Goal: Task Accomplishment & Management: Complete application form

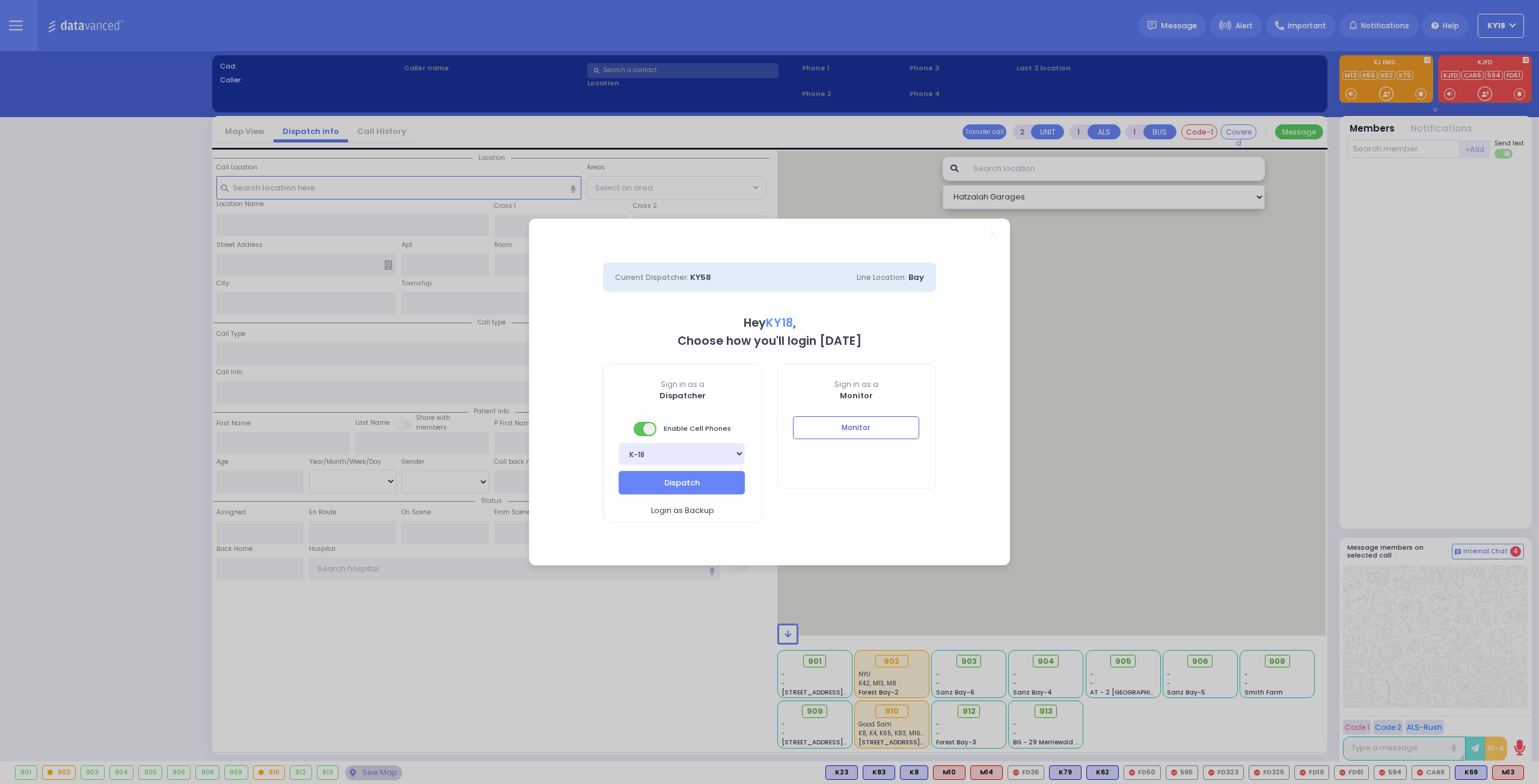
select select "4"
type input "ky18"
click at [861, 421] on button "Monitor" at bounding box center [855, 428] width 126 height 23
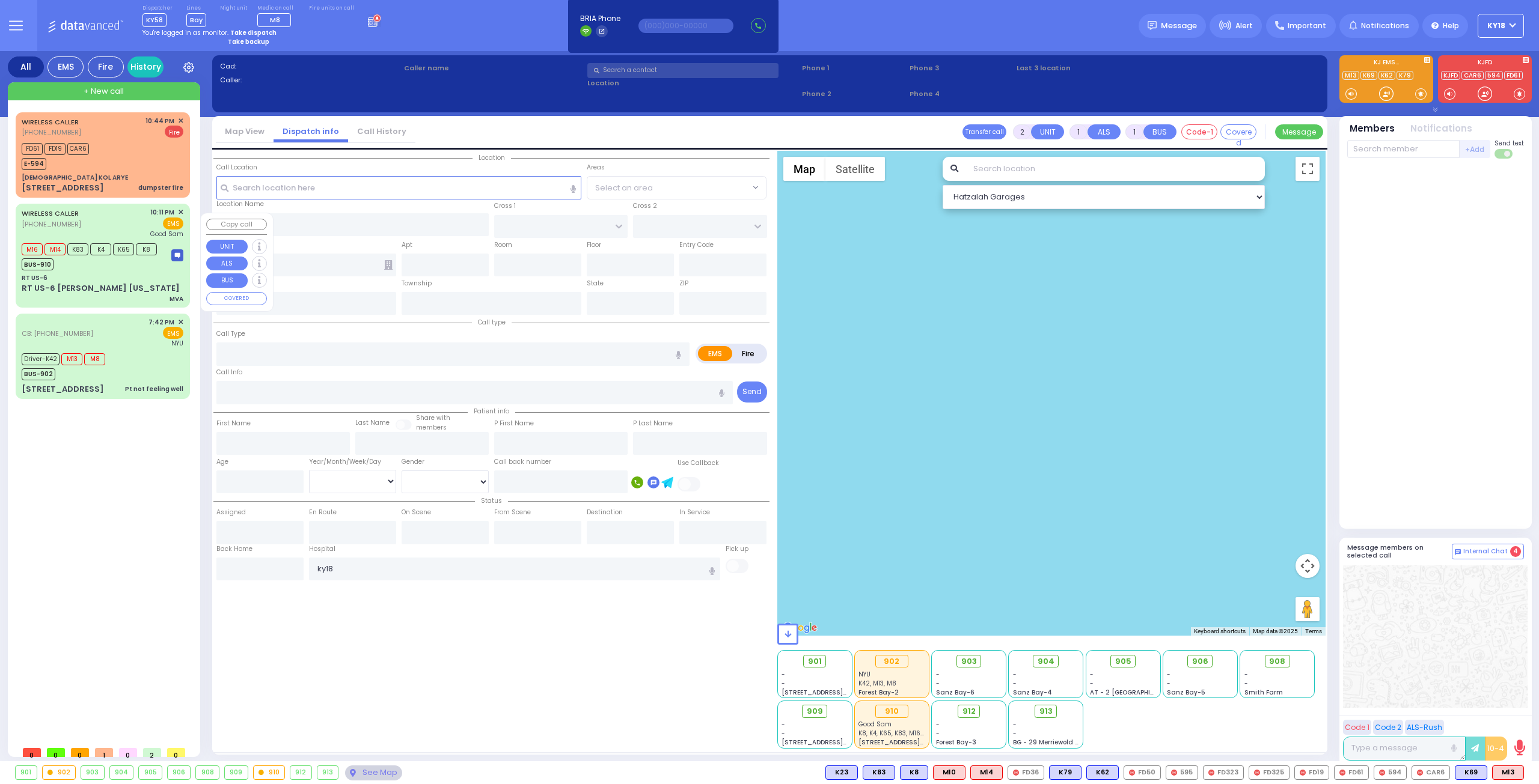
click at [114, 282] on div "RT US-6" at bounding box center [103, 278] width 162 height 9
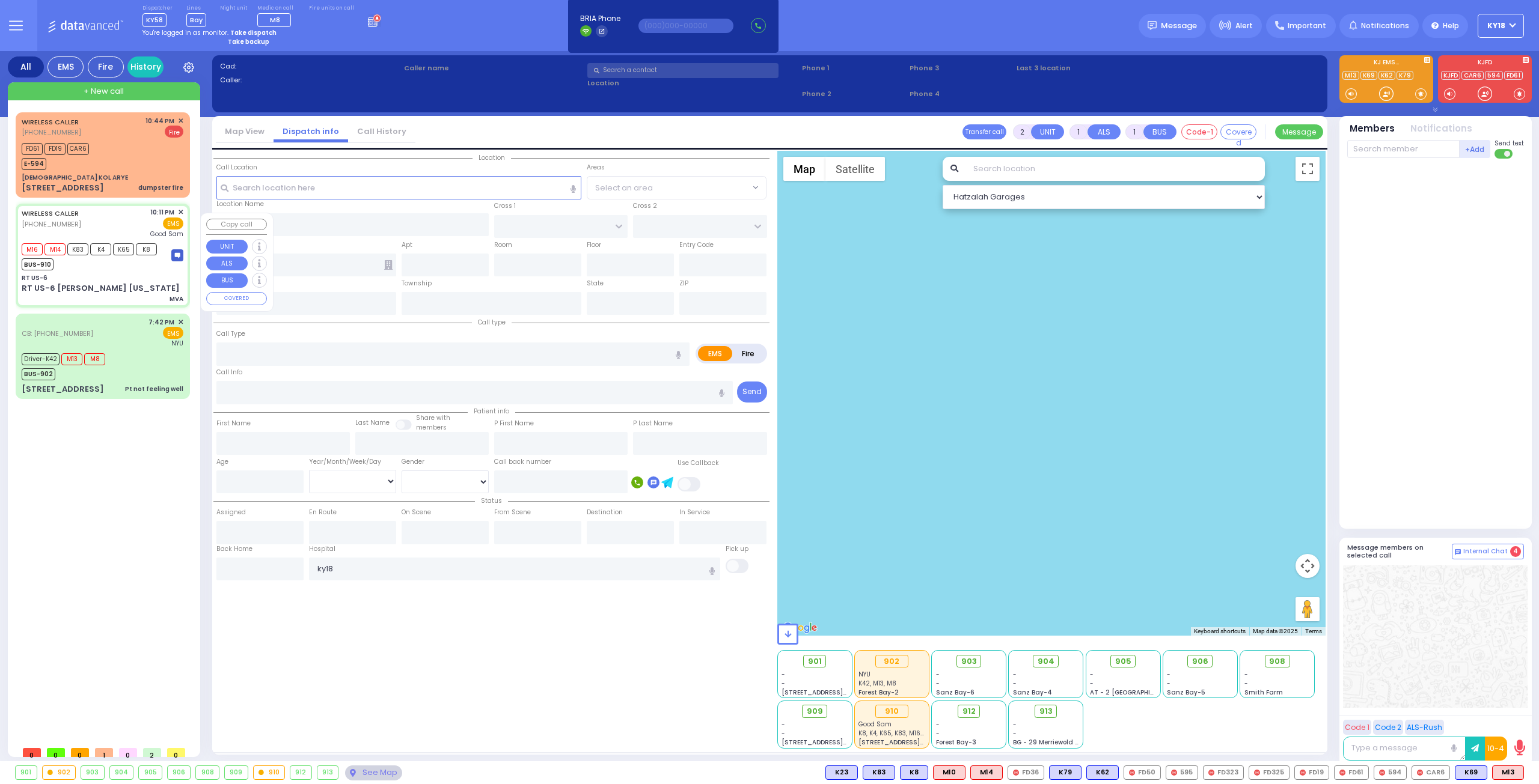
type input "6"
select select
type input "MVA"
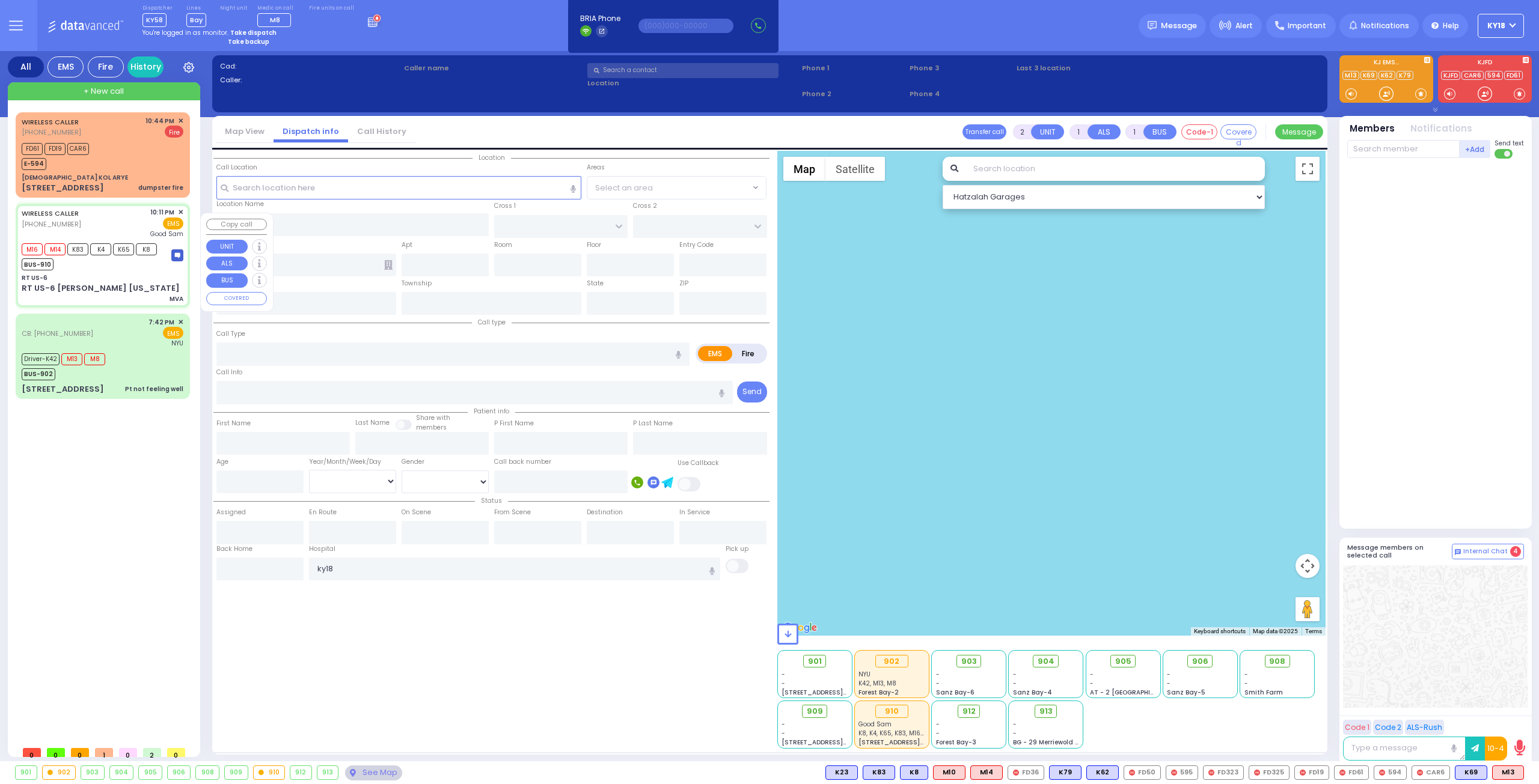
radio input "true"
type input "Mozes"
type input "Stauber"
type input "49"
select select "Year"
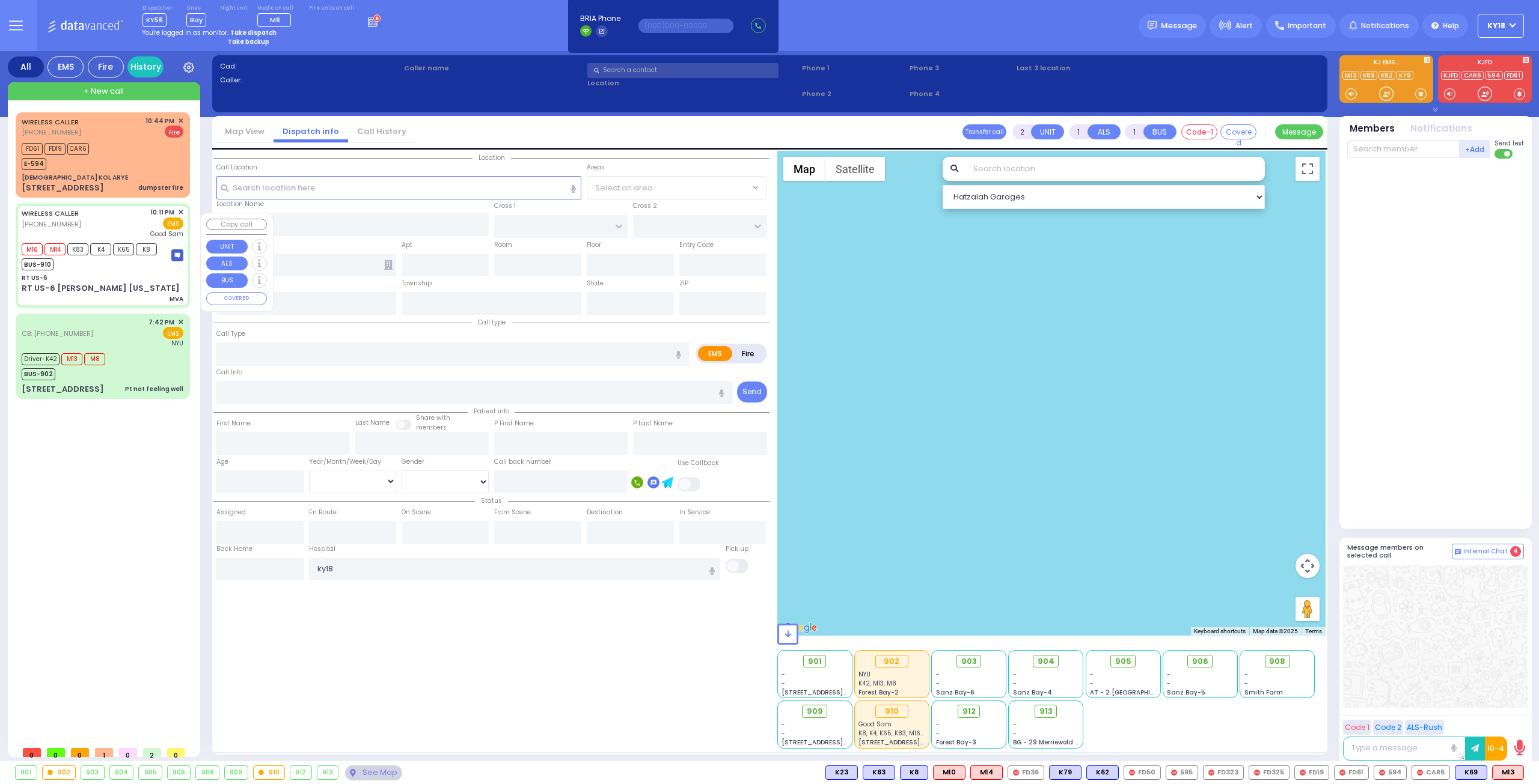
select select "[DEMOGRAPHIC_DATA]"
type input "22:11"
type input "22:13"
type input "22:21"
type input "22:29"
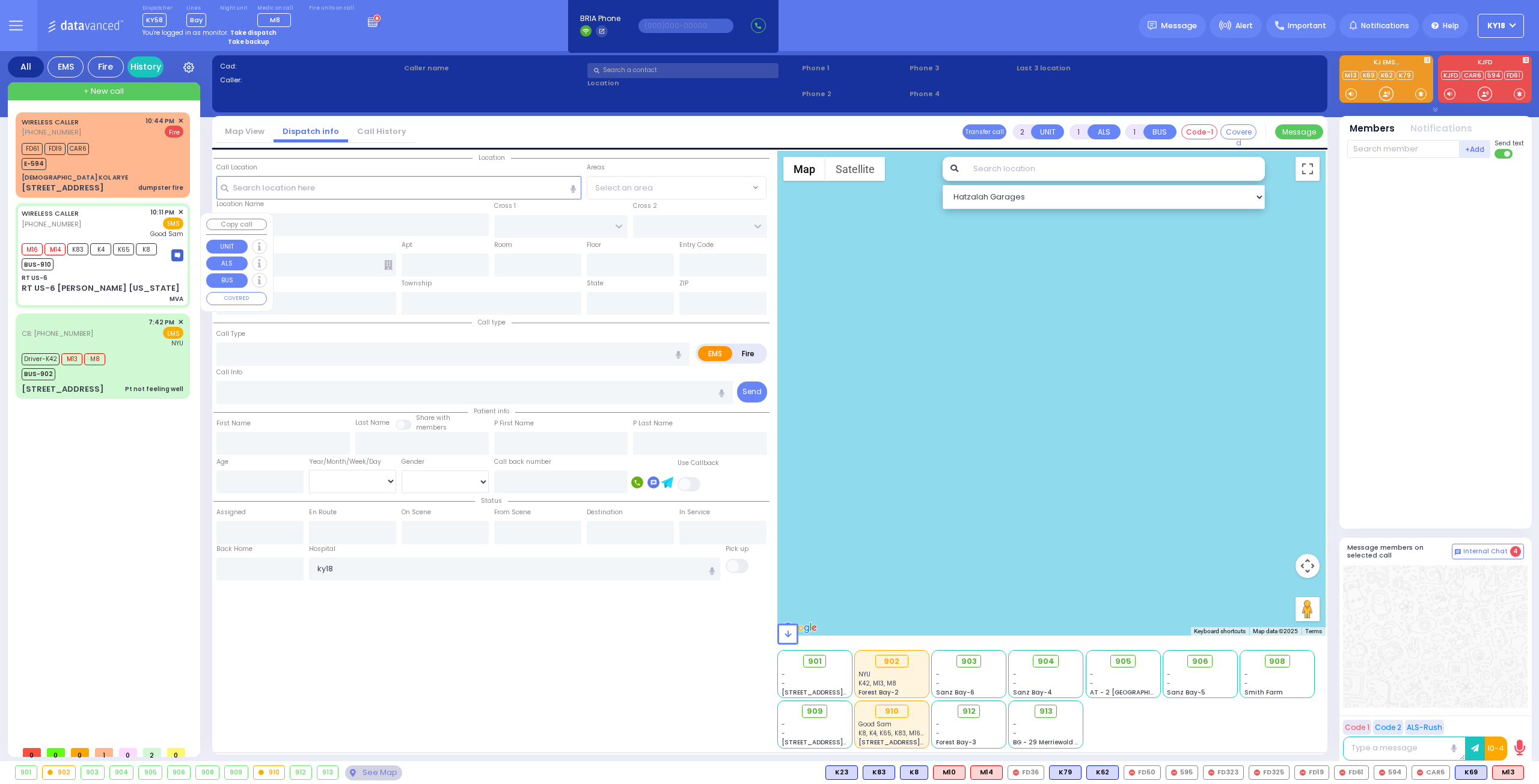
type input "Good Samaritan Hospital"
type input "RT US-6"
type input "ROUTE 6"
type input "RT US-6 [PERSON_NAME] [US_STATE]"
type input "Harriman"
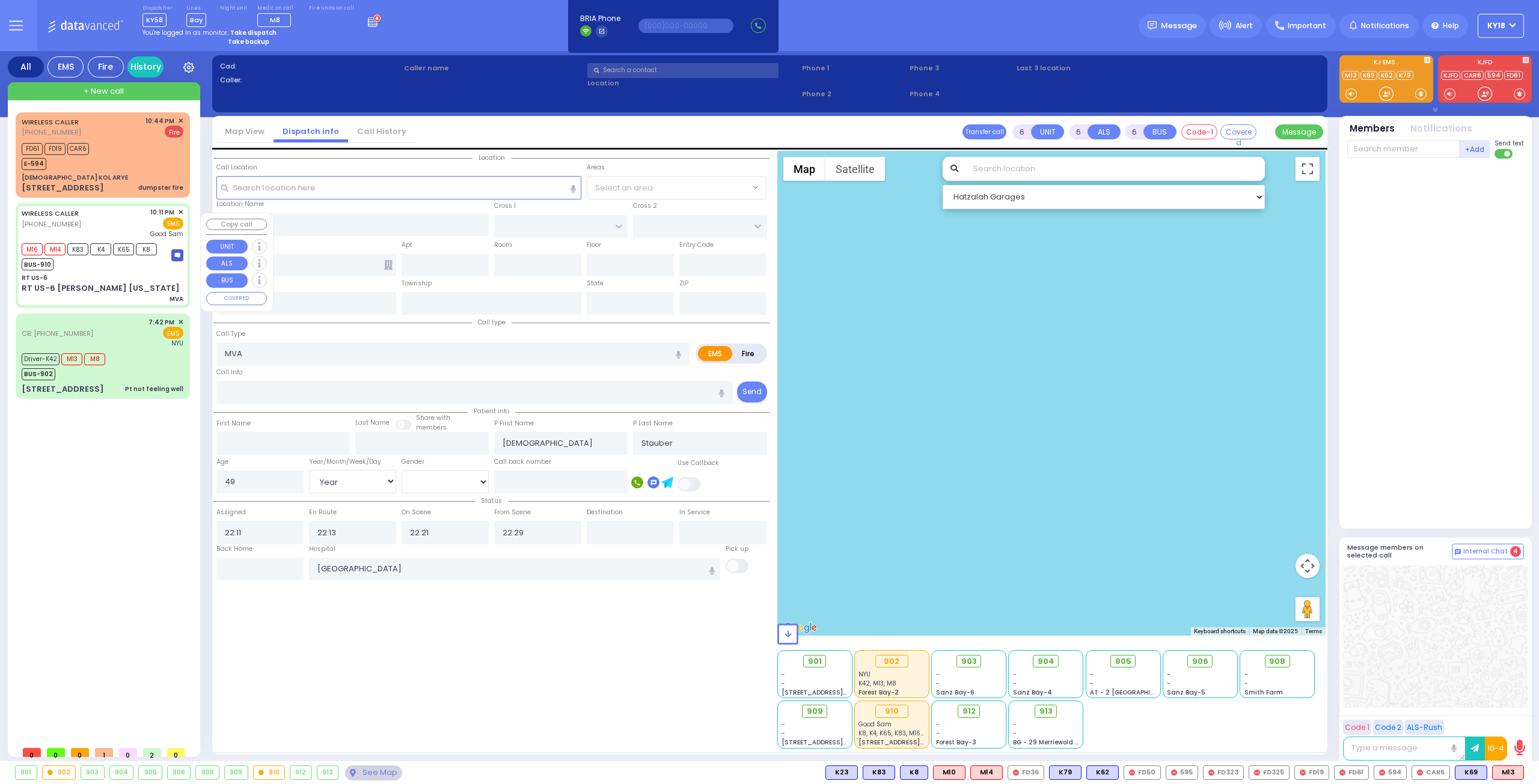
type input "[US_STATE]"
type input "10926"
select select "Hatzalah Garages"
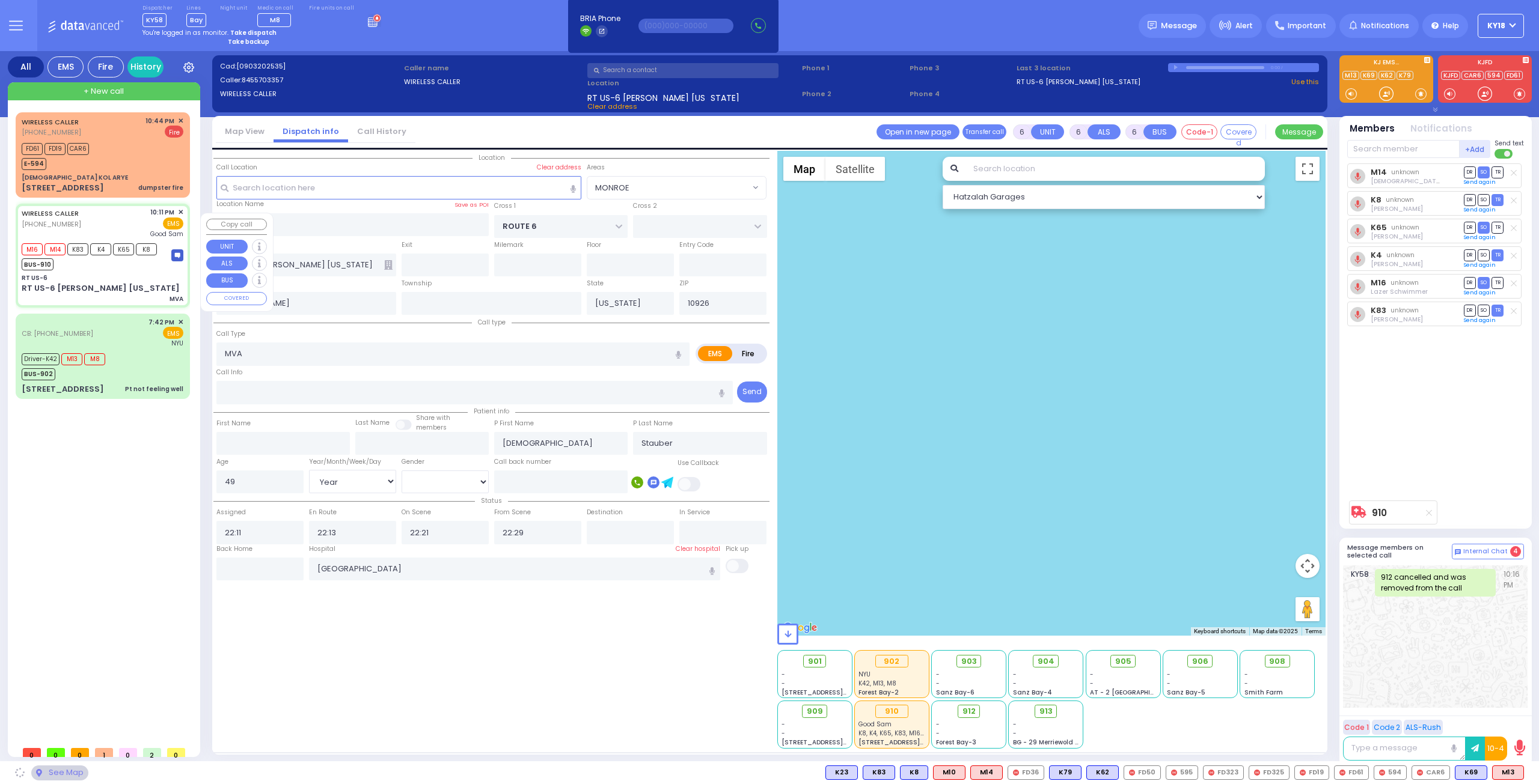
select select "MONROE"
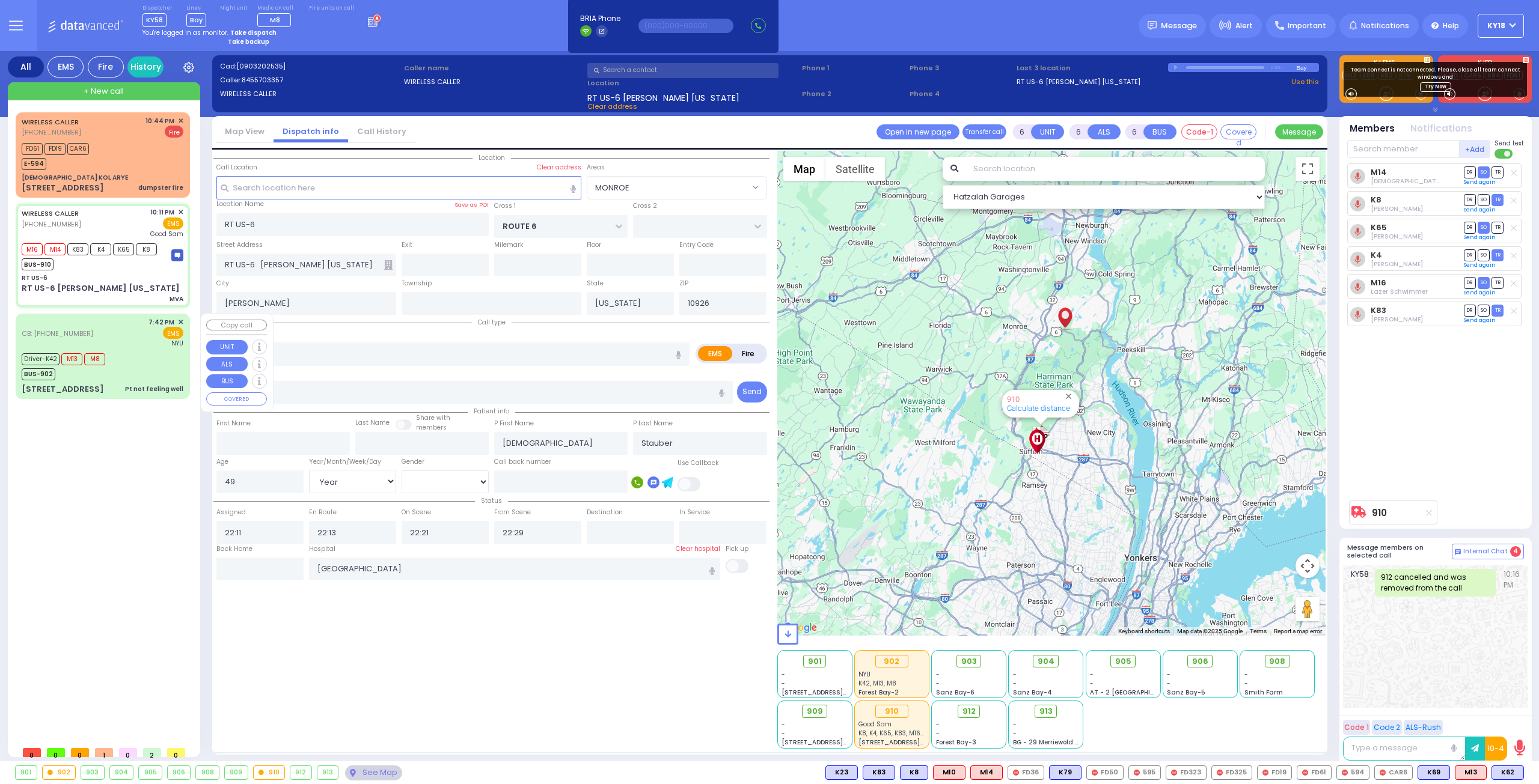
click at [137, 372] on div "Driver-K42 M13 M8 BUS-902" at bounding box center [103, 365] width 162 height 30
select select
type input "Pt not feeling well"
radio input "true"
type input "Samson"
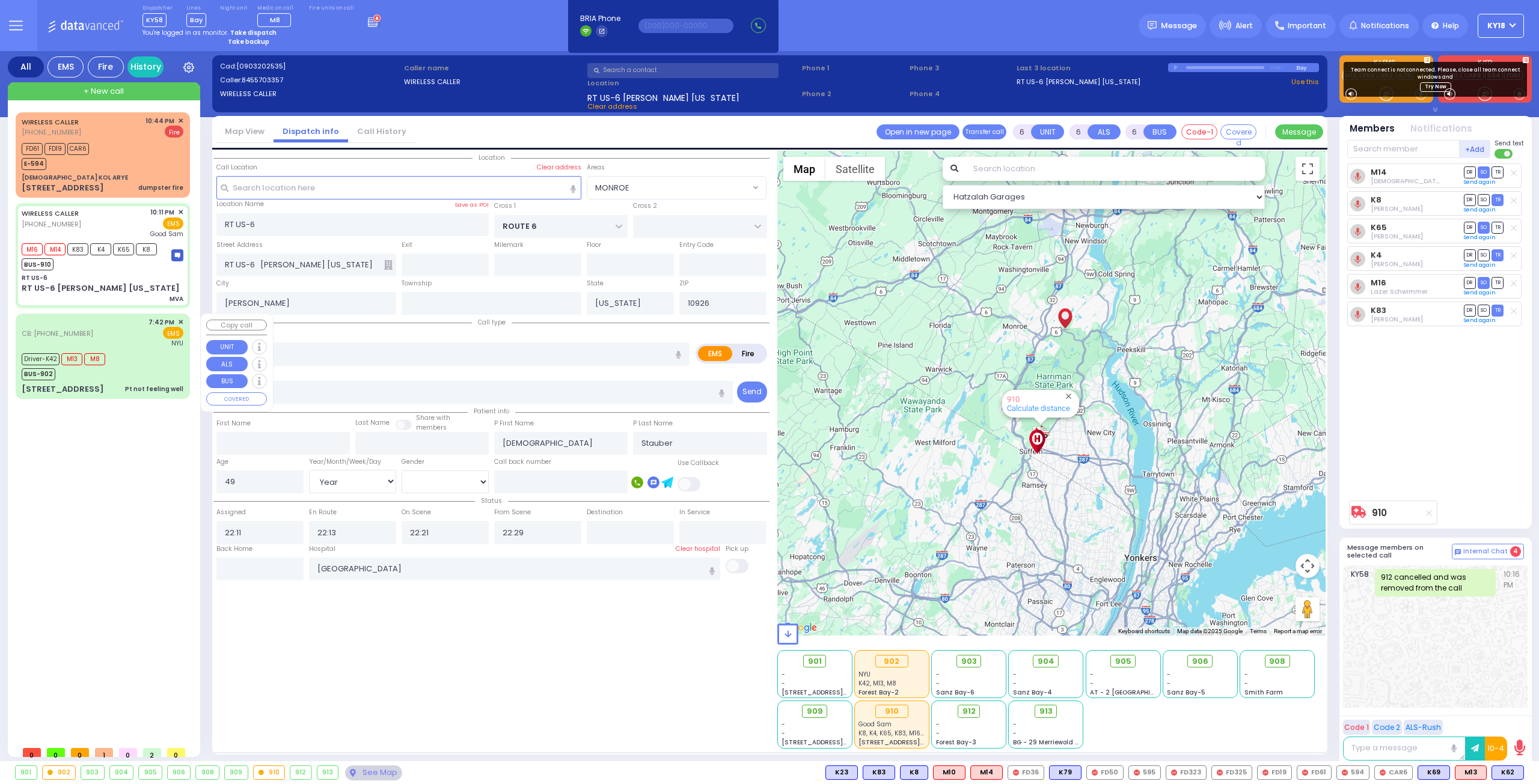
type input "Rosenthal"
type input "71"
select select "Year"
select select "[DEMOGRAPHIC_DATA]"
type input "8456623761"
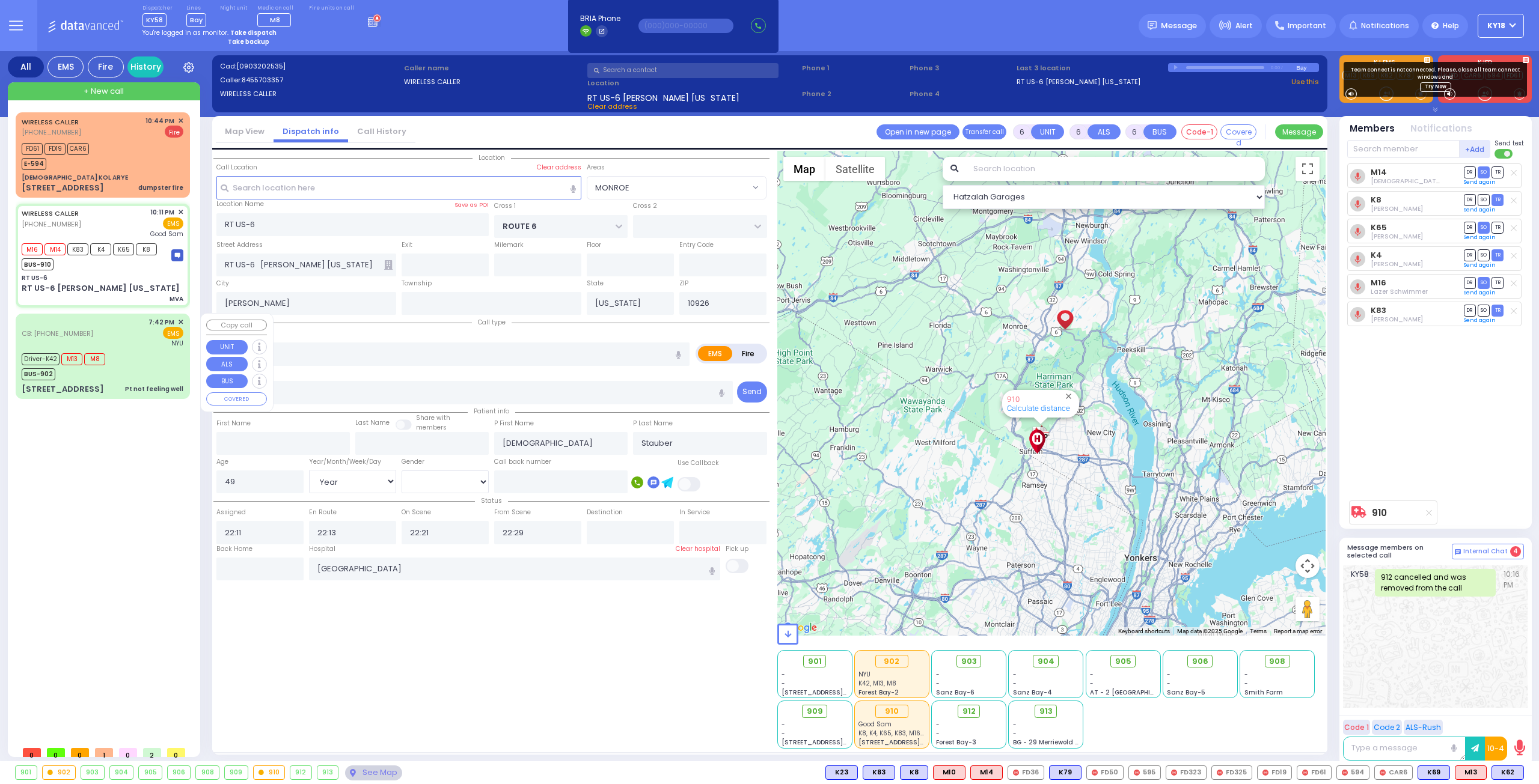
type input "19:42"
type input "19:47"
type input "19:48"
type input "20:35"
type input "21:51"
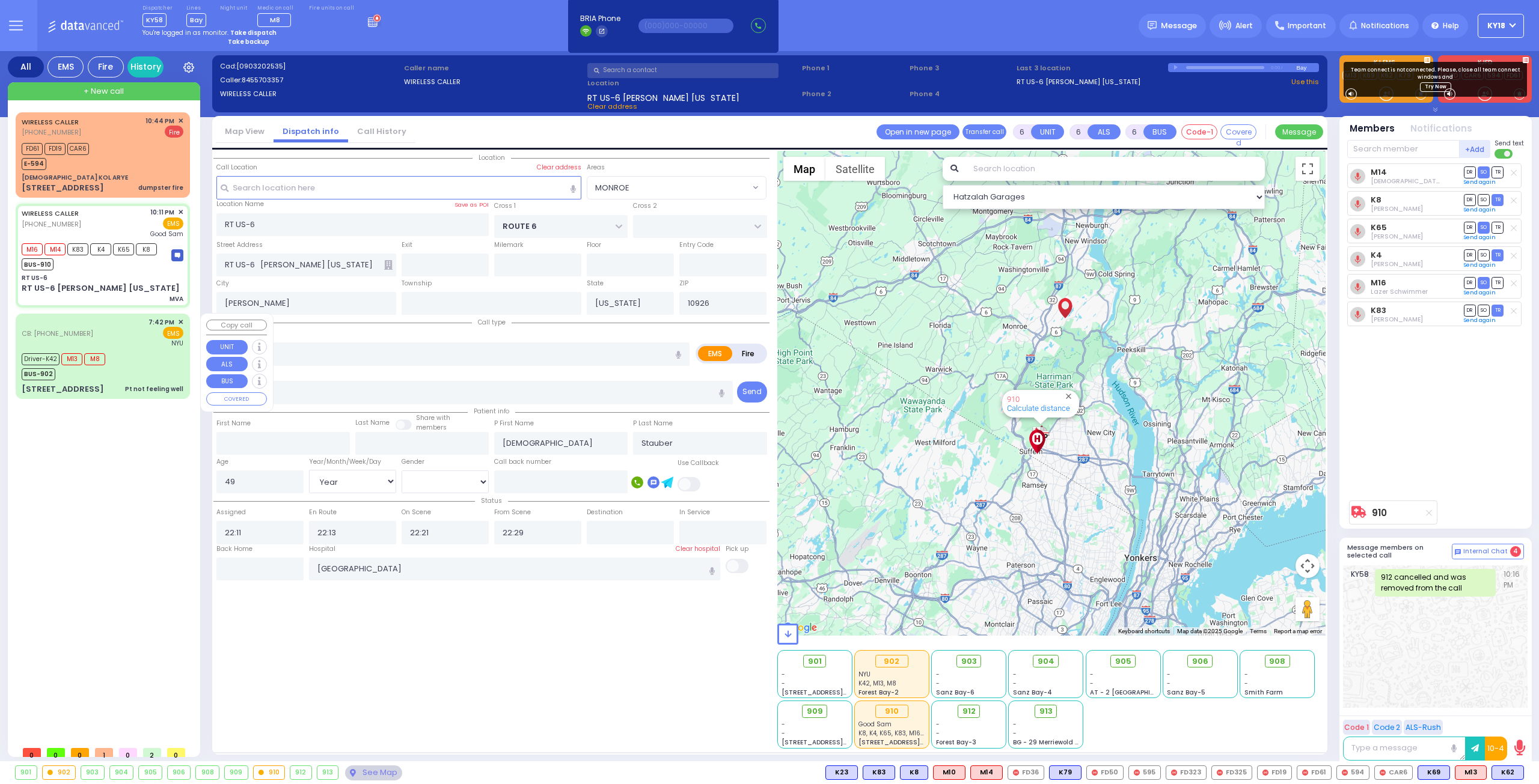
type input "21:51"
type input "NYU Langone Medical Center"
select select "Hatzalah Garages"
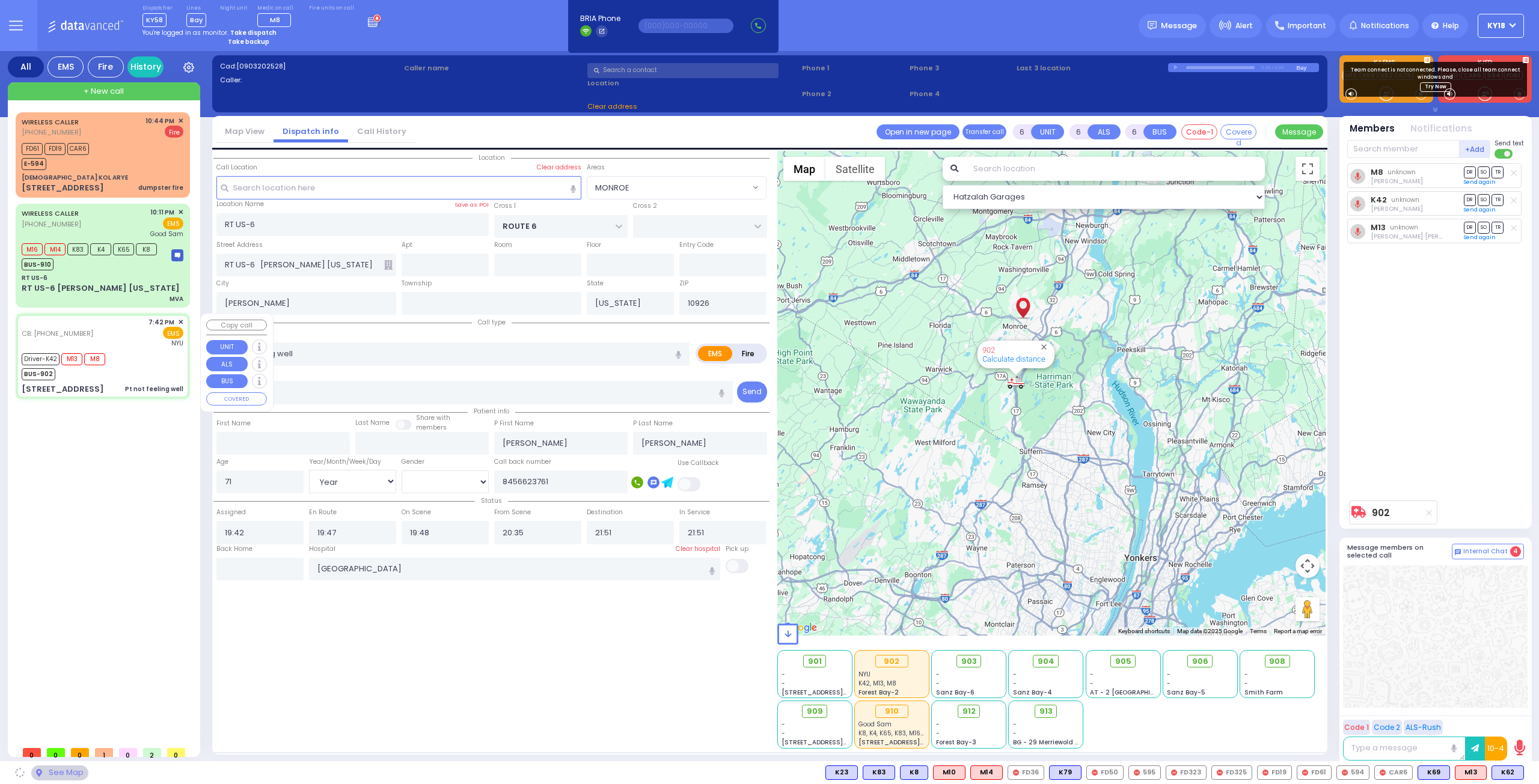
type input "BUCHANAN COURT"
type input "GARFIELD RD"
type input "[STREET_ADDRESS]"
type input "[PERSON_NAME]"
type input "10950"
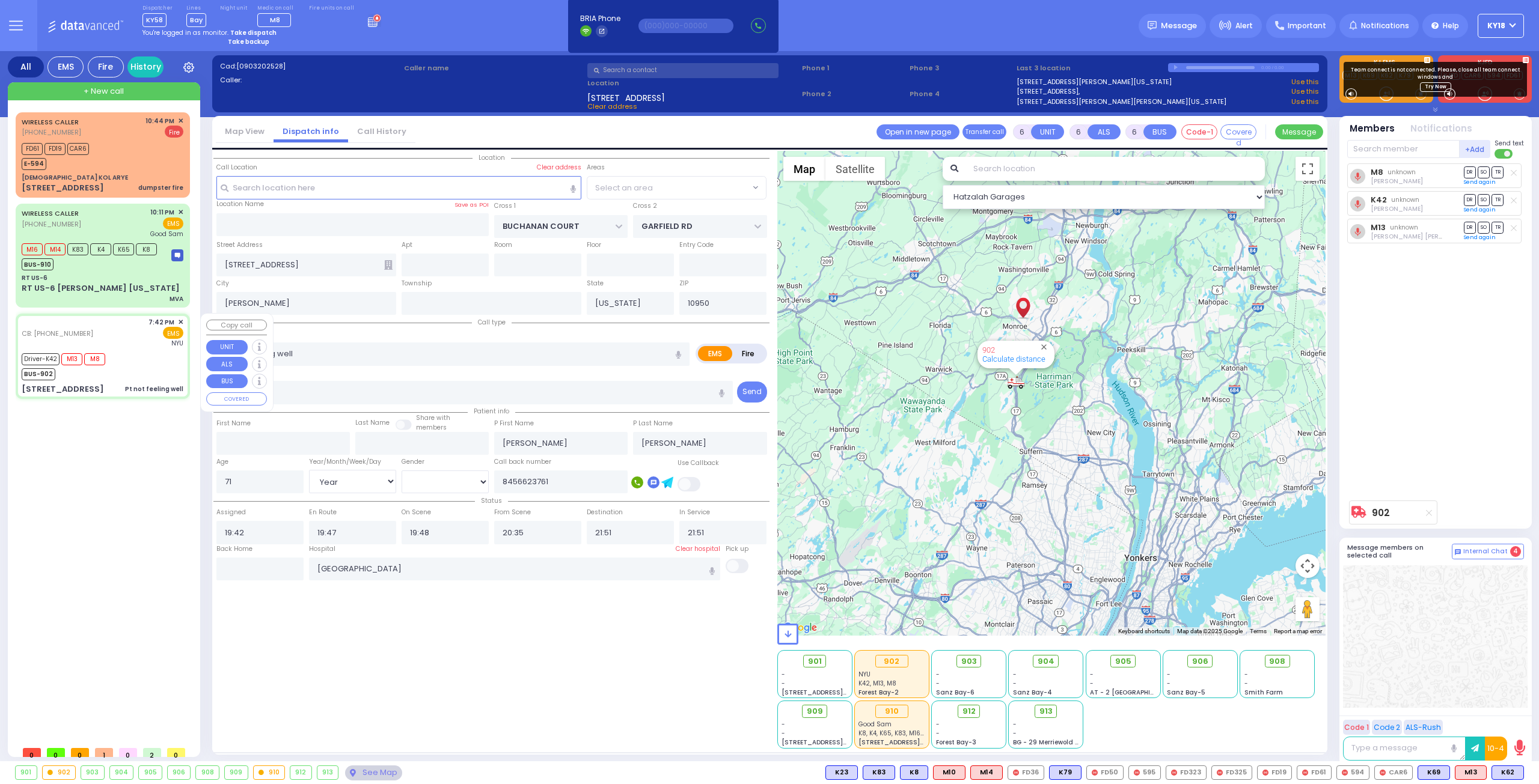
select select "SECTION 1"
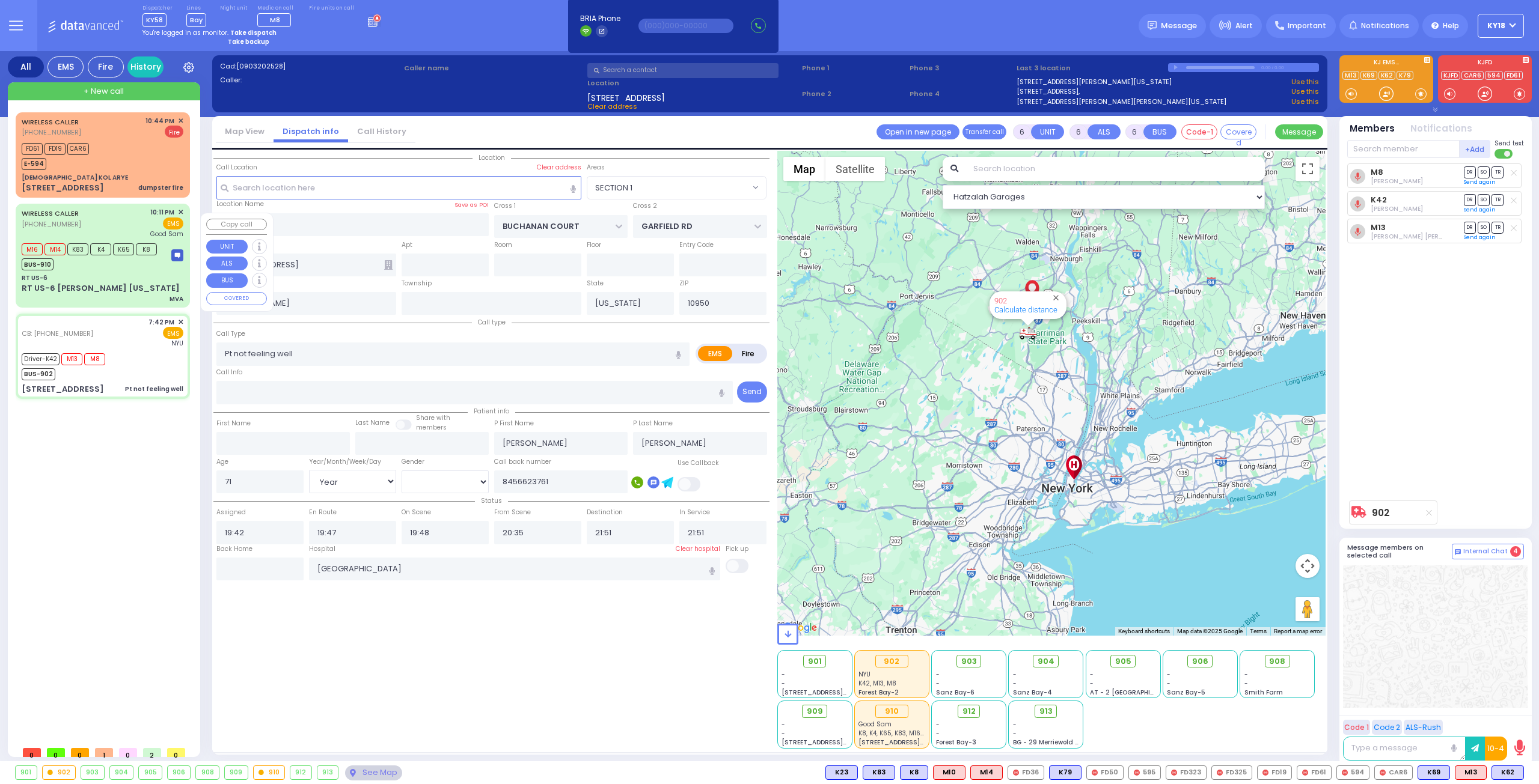
click at [101, 282] on div "RT US-6" at bounding box center [103, 278] width 162 height 9
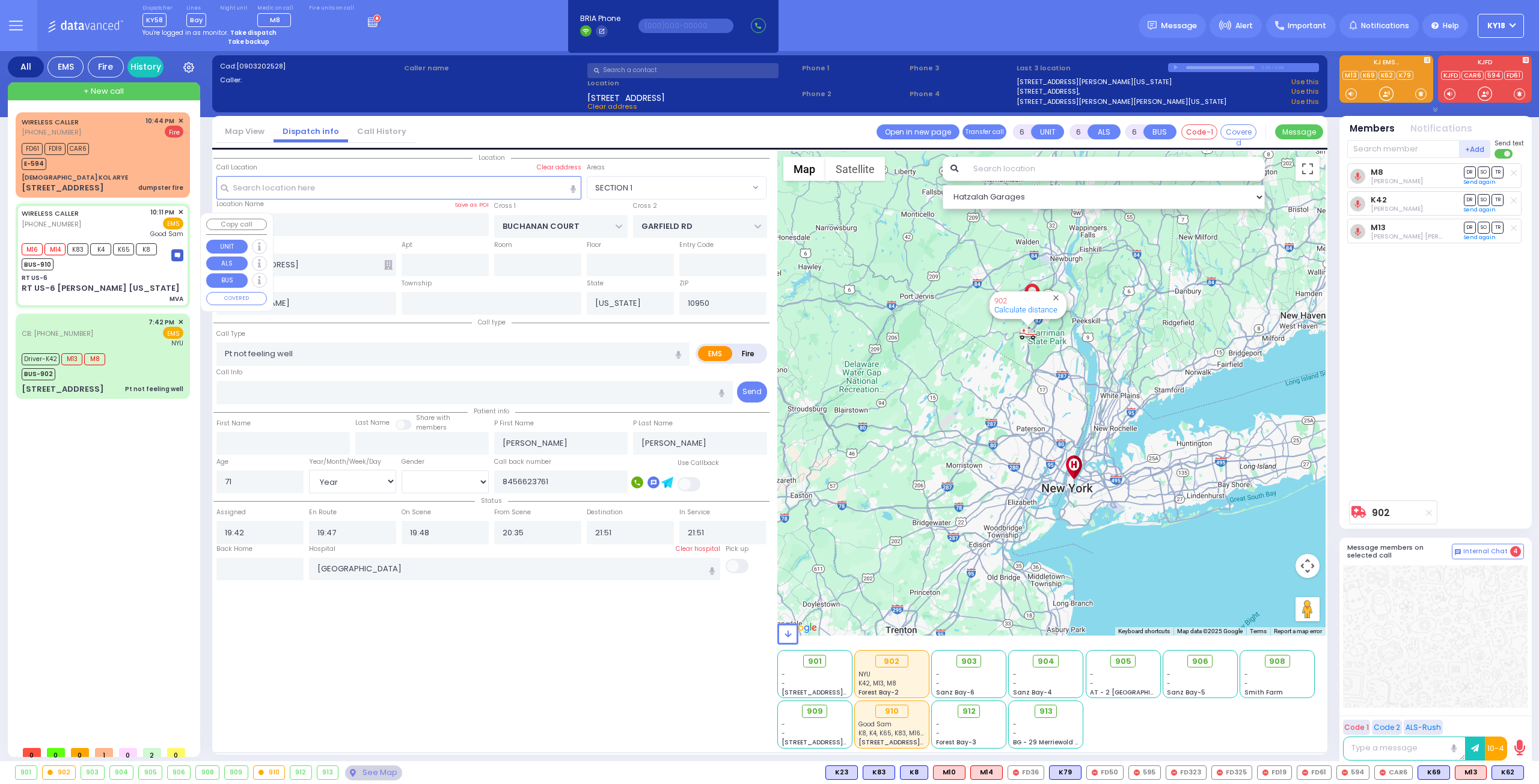
select select
type input "MVA"
radio input "true"
type input "Mozes"
type input "Stauber"
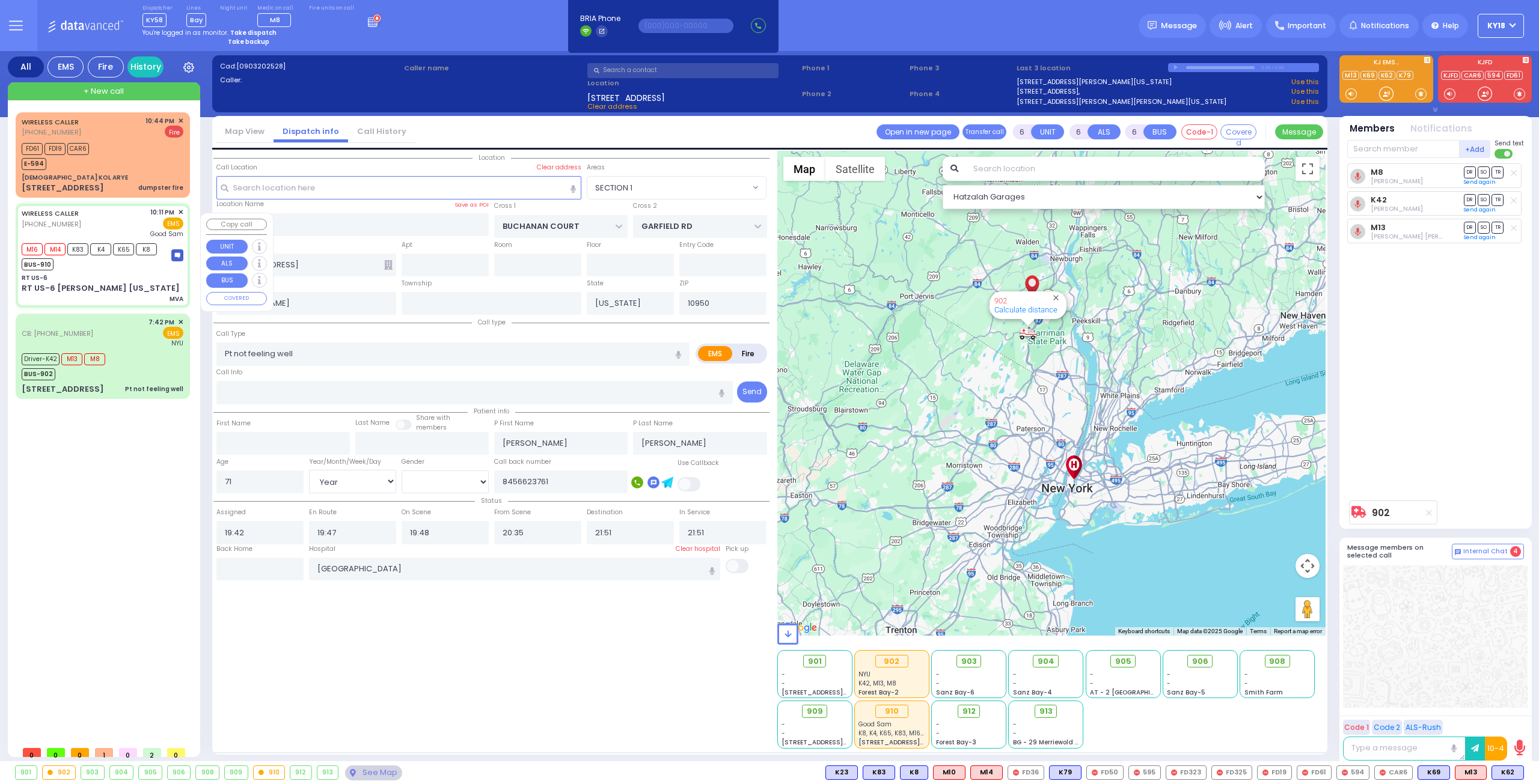
type input "49"
select select "Year"
select select "[DEMOGRAPHIC_DATA]"
type input "22:11"
type input "22:13"
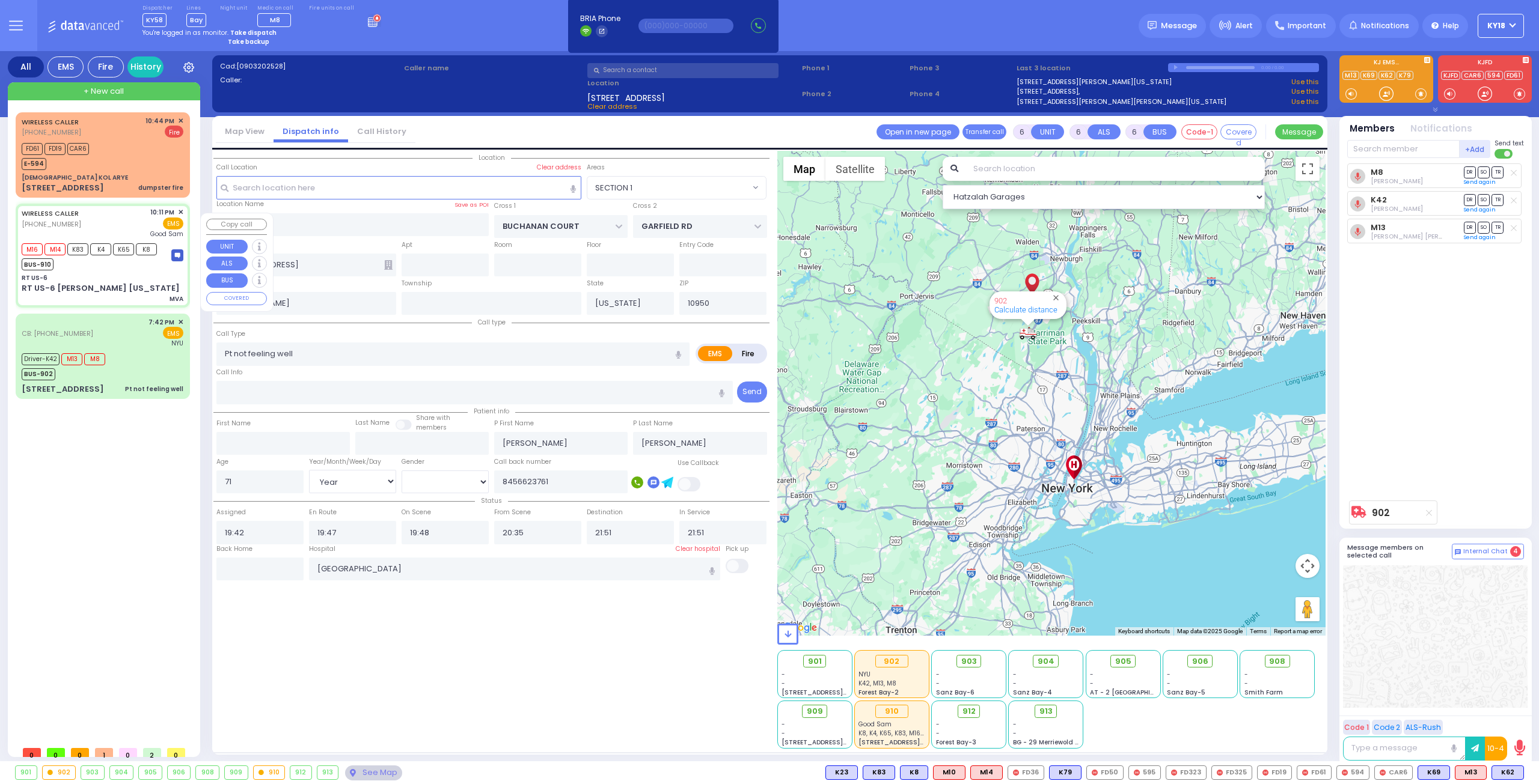
type input "22:21"
type input "22:29"
type input "Good Samaritan Hospital"
select select "Hatzalah Garages"
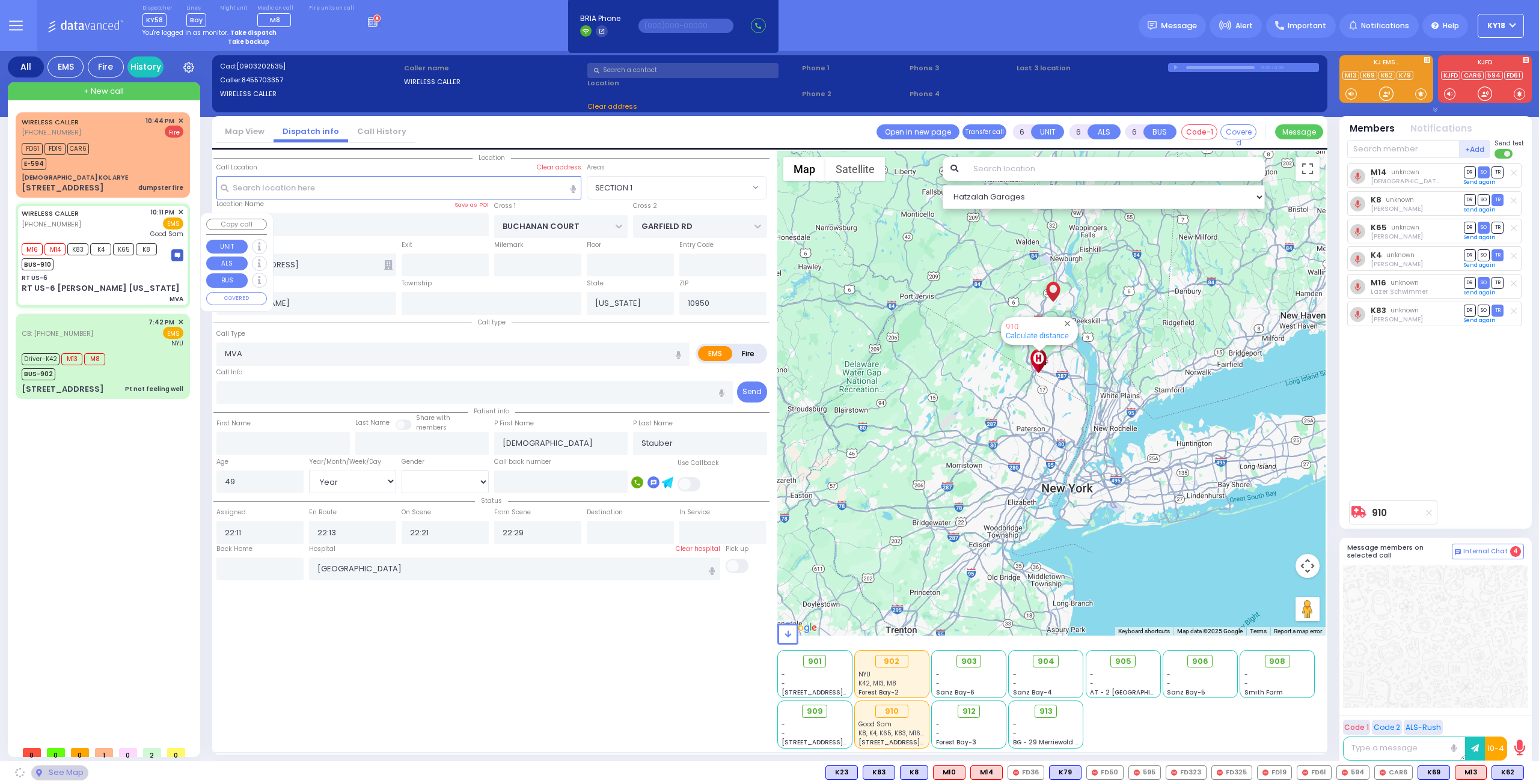
type input "RT US-6"
type input "ROUTE 6"
type input "RT US-6 [PERSON_NAME] [US_STATE]"
type input "Harriman"
type input "10926"
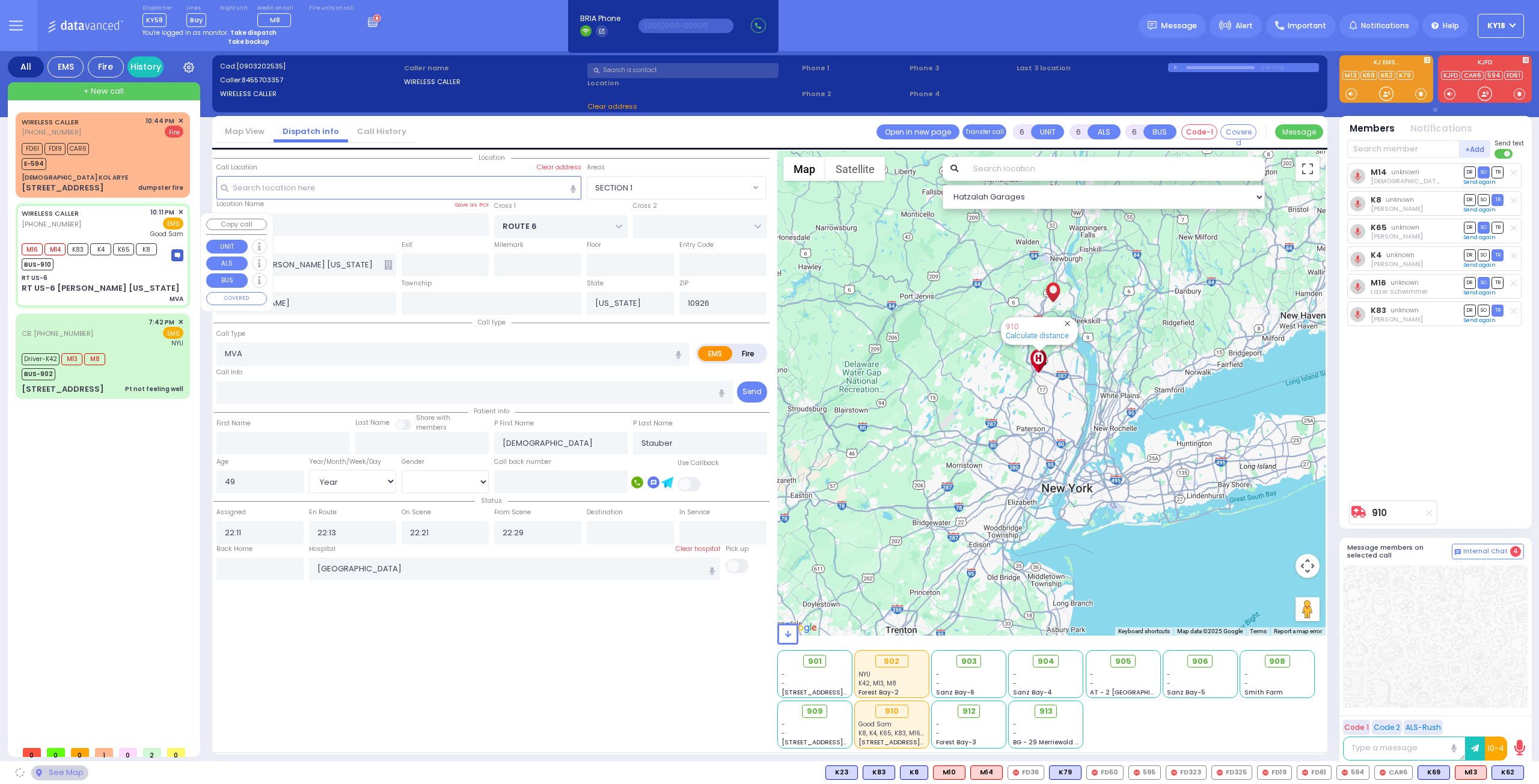
select select "MONROE"
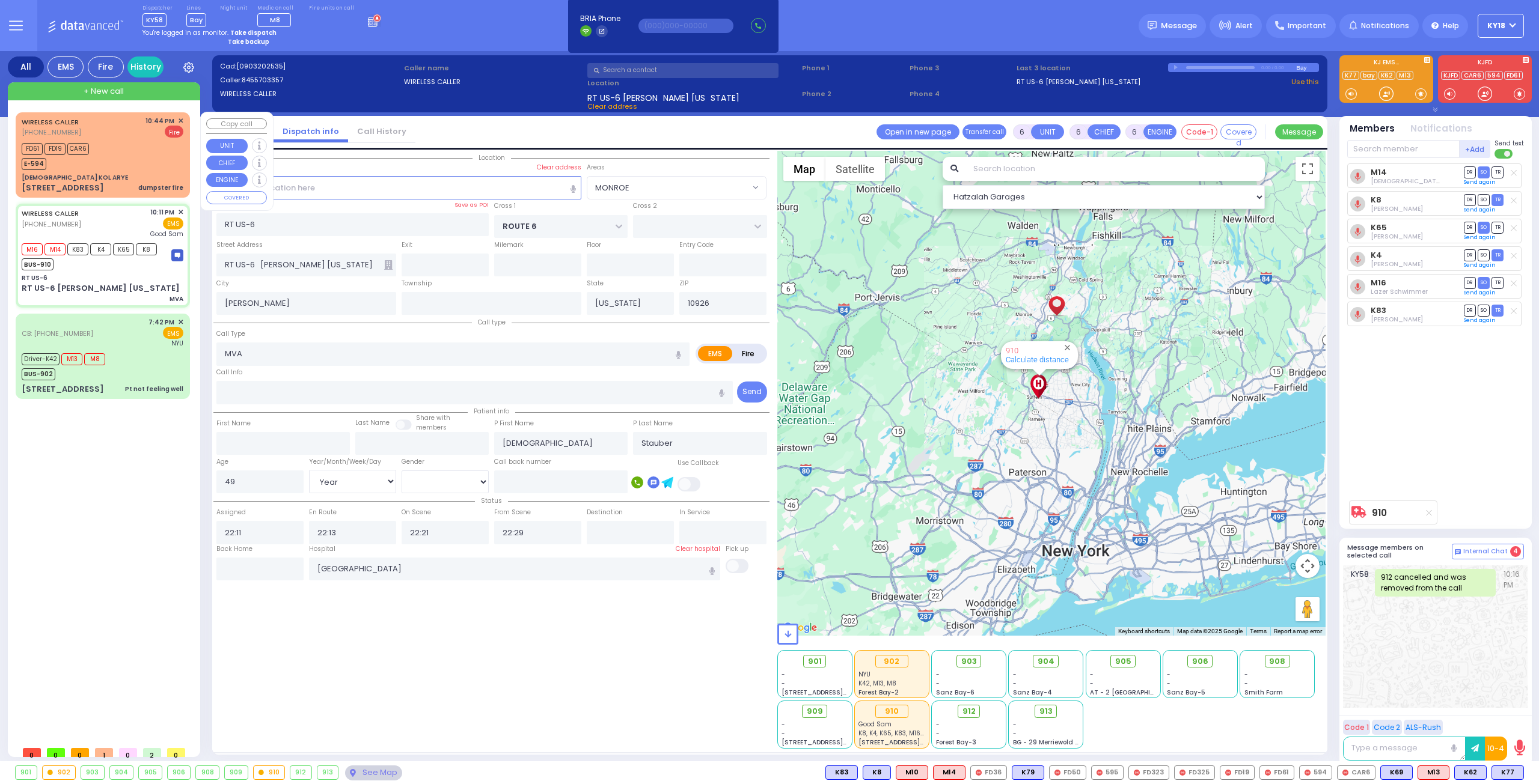
click at [121, 176] on div "[DEMOGRAPHIC_DATA] KOL ARYE" at bounding box center [103, 178] width 162 height 9
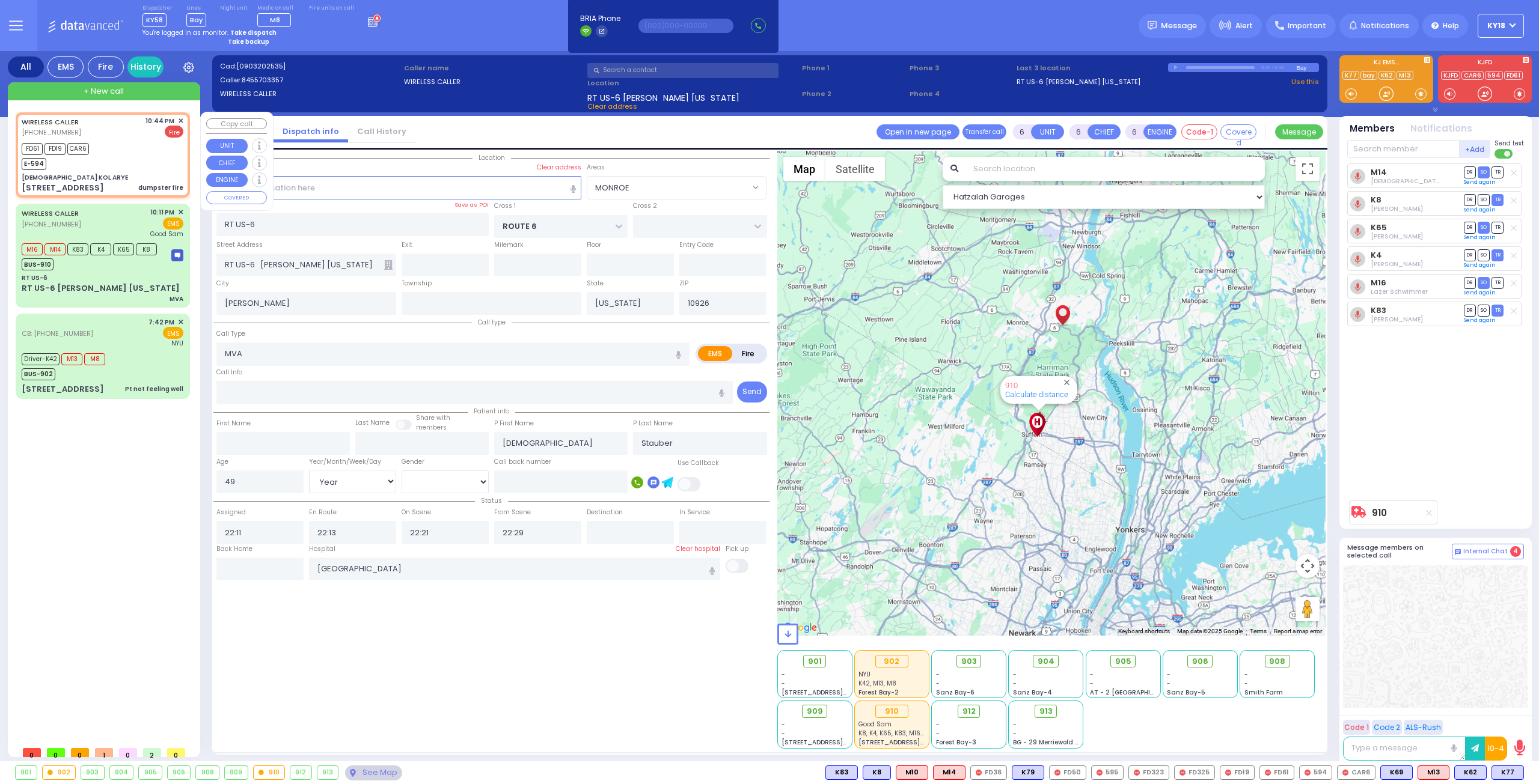
type input "2"
type input "1"
select select
type input "dumpster fire"
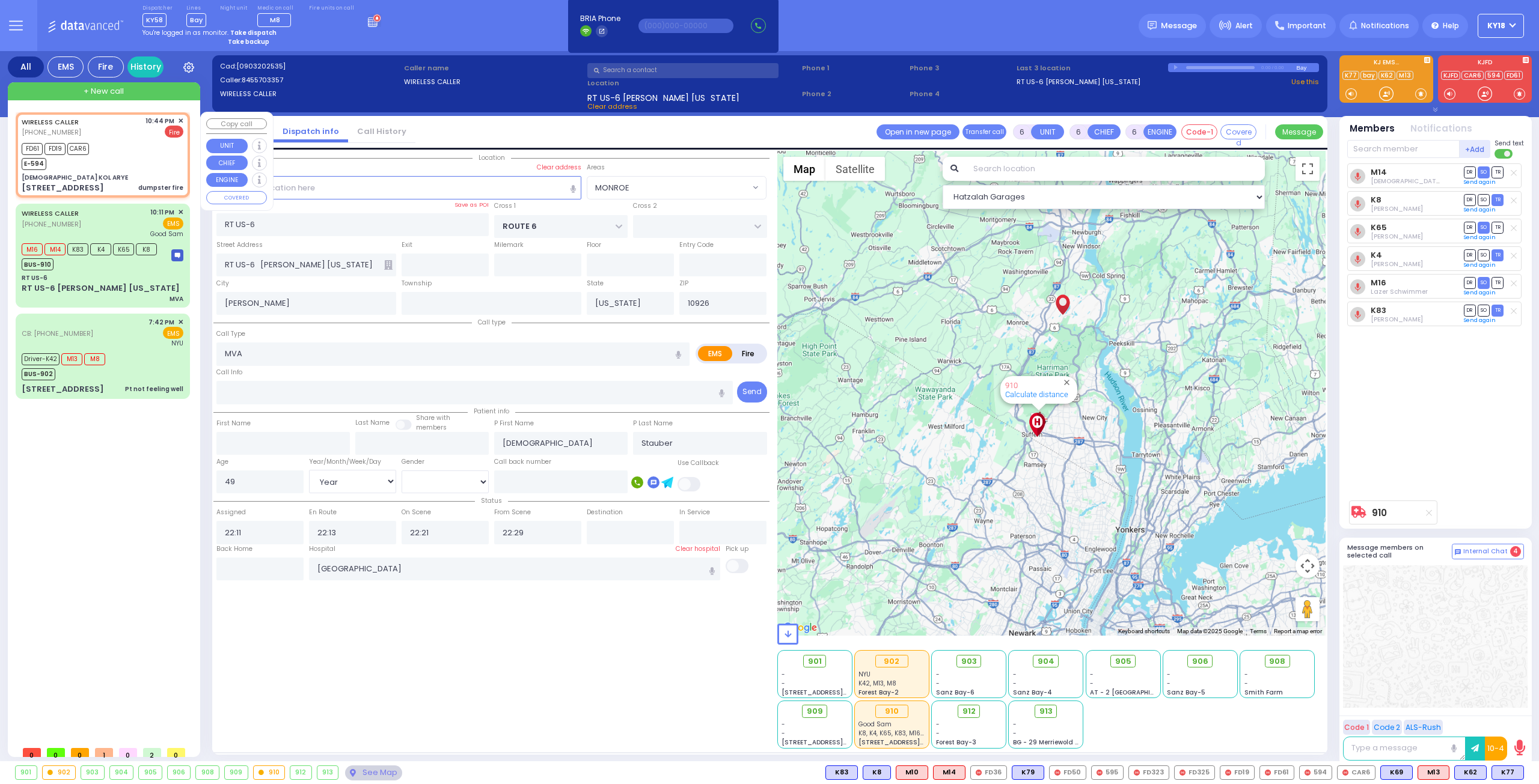
radio input "false"
radio input "true"
select select
type input "22:44"
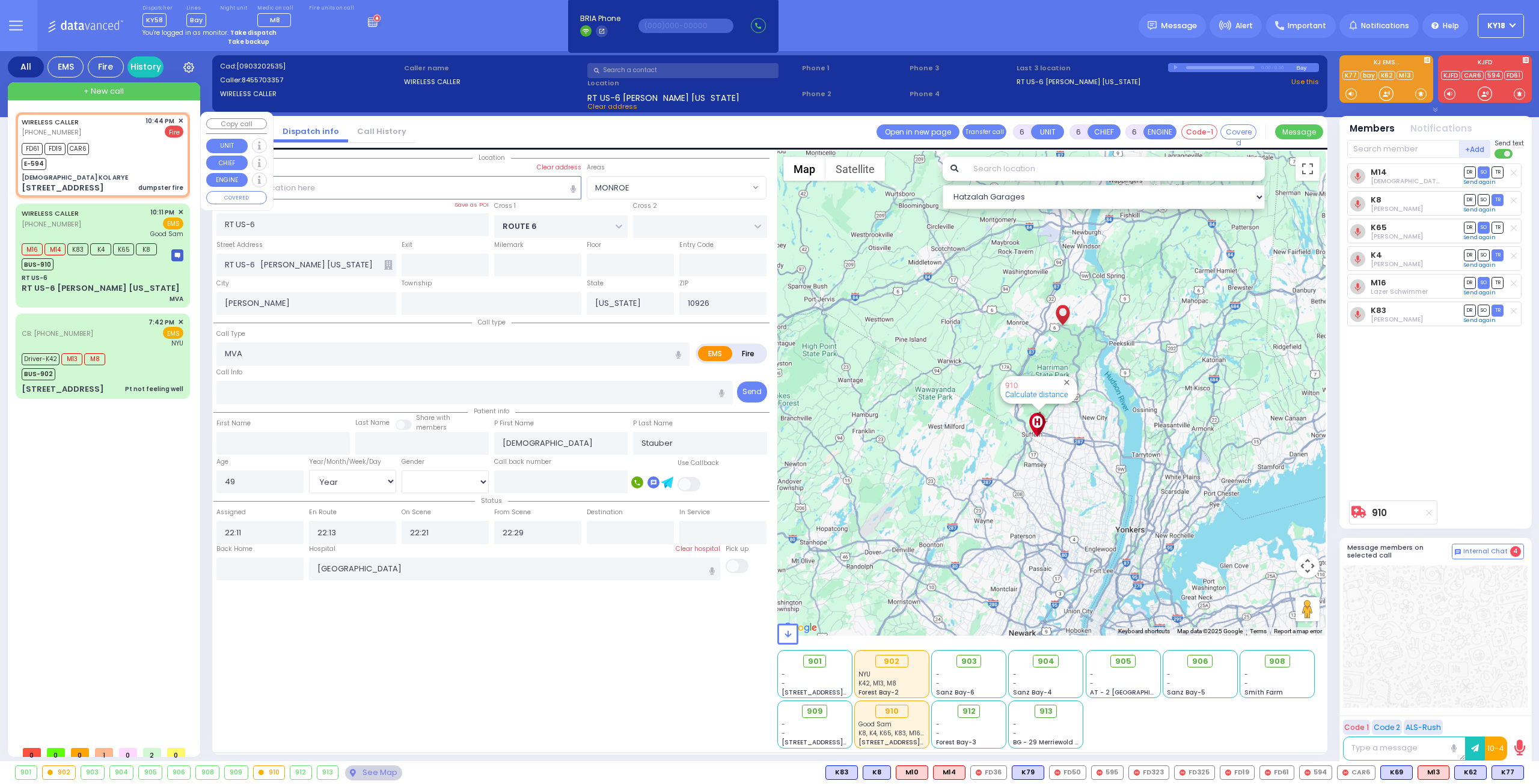
type input "22:45"
type input "[DEMOGRAPHIC_DATA] KOL ARYE"
type input "KARLSBURG RD"
type input "CHEVRON RD"
type input "[STREET_ADDRESS]"
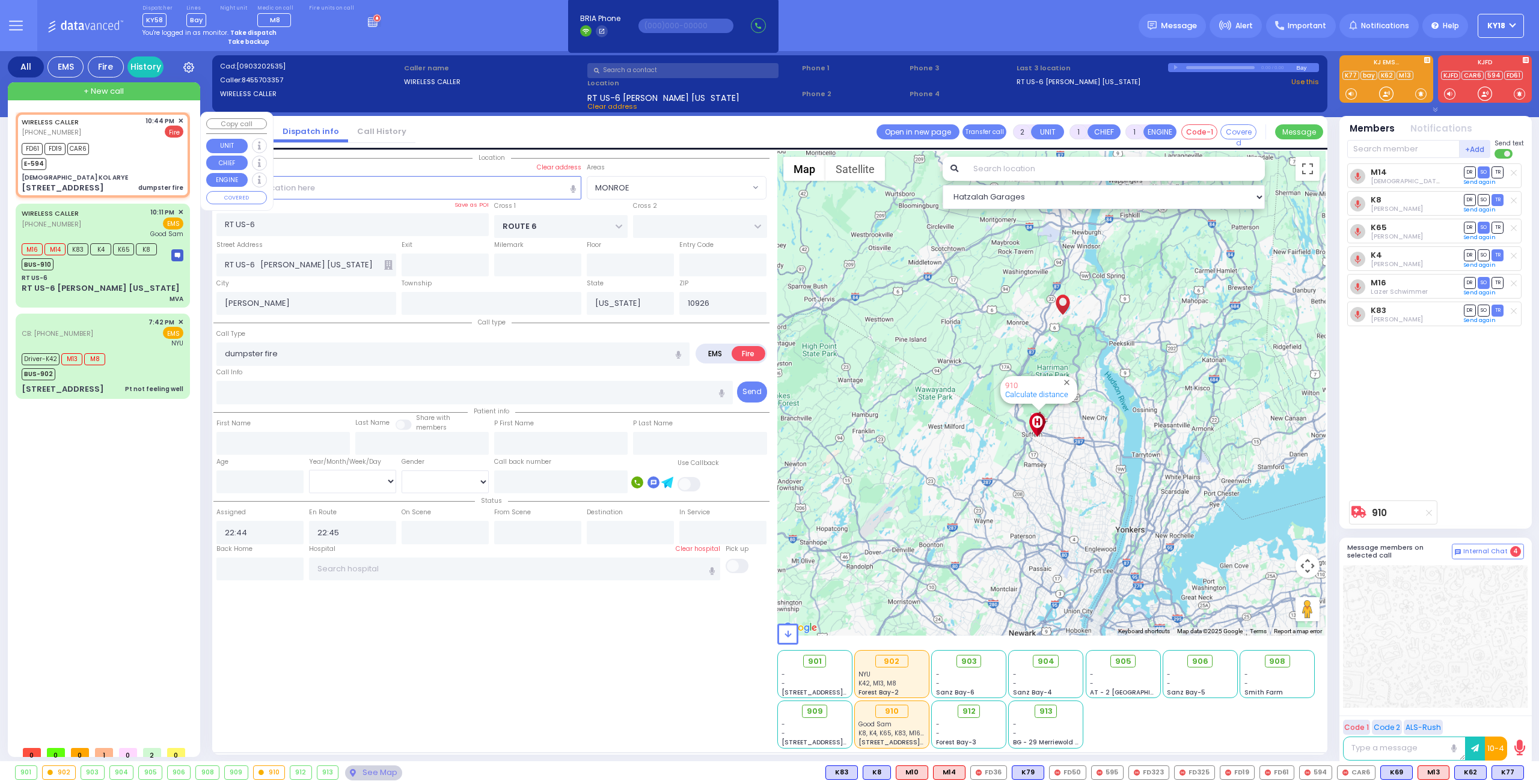
type input "Monroe"
type input "10950"
select select "Hatzalah Garages"
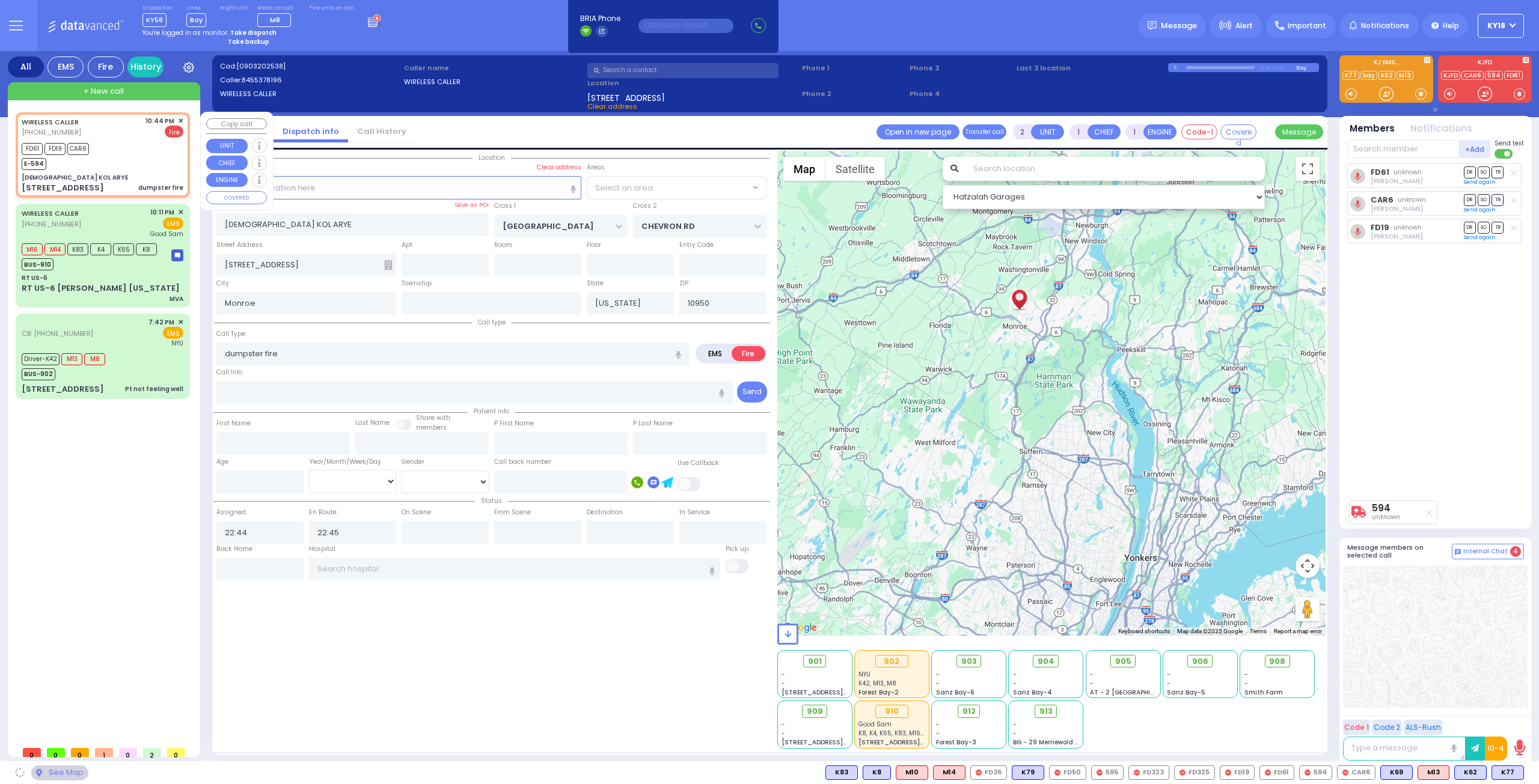
select select "SECTION 5"
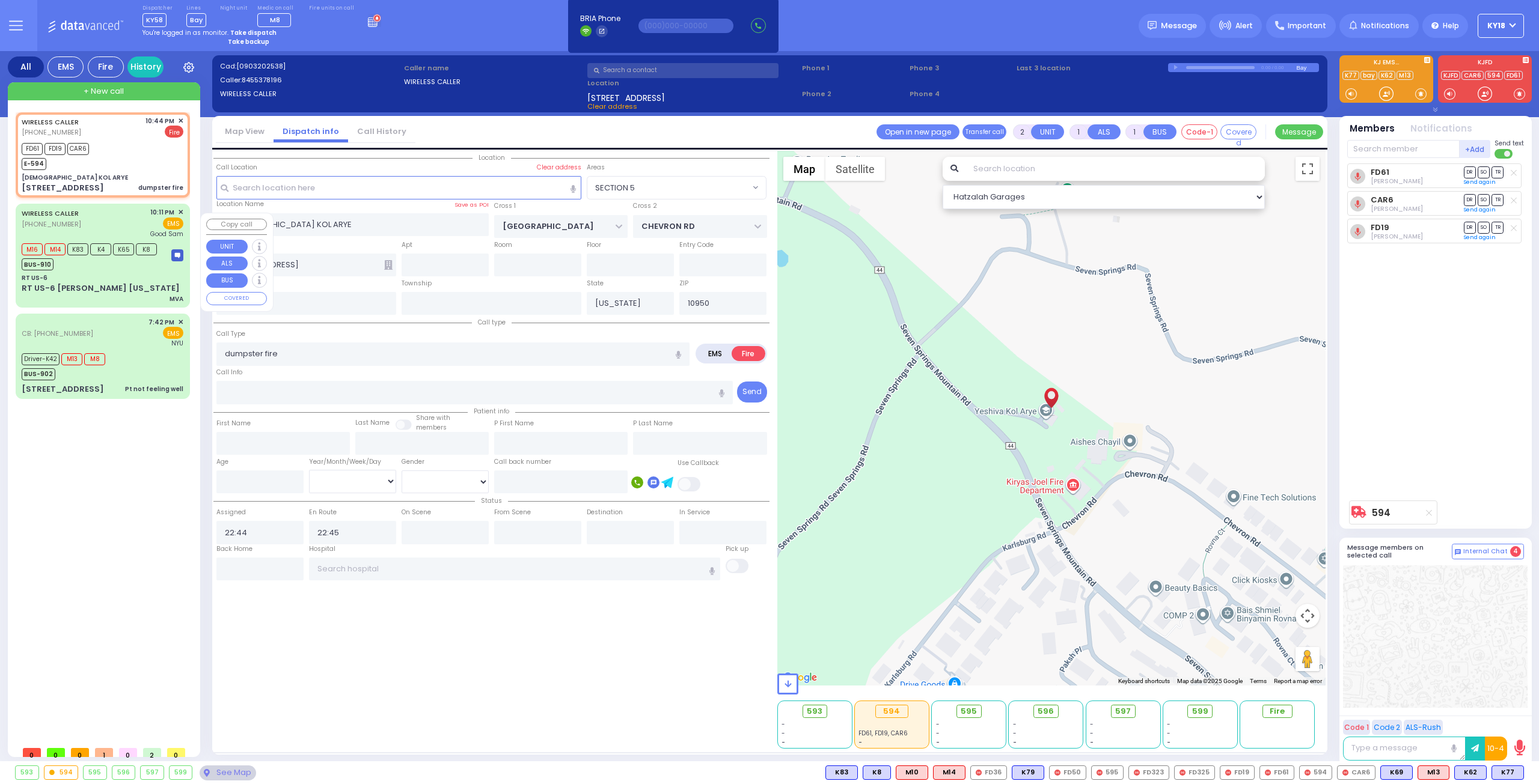
click at [104, 282] on div "RT US-6" at bounding box center [103, 278] width 162 height 9
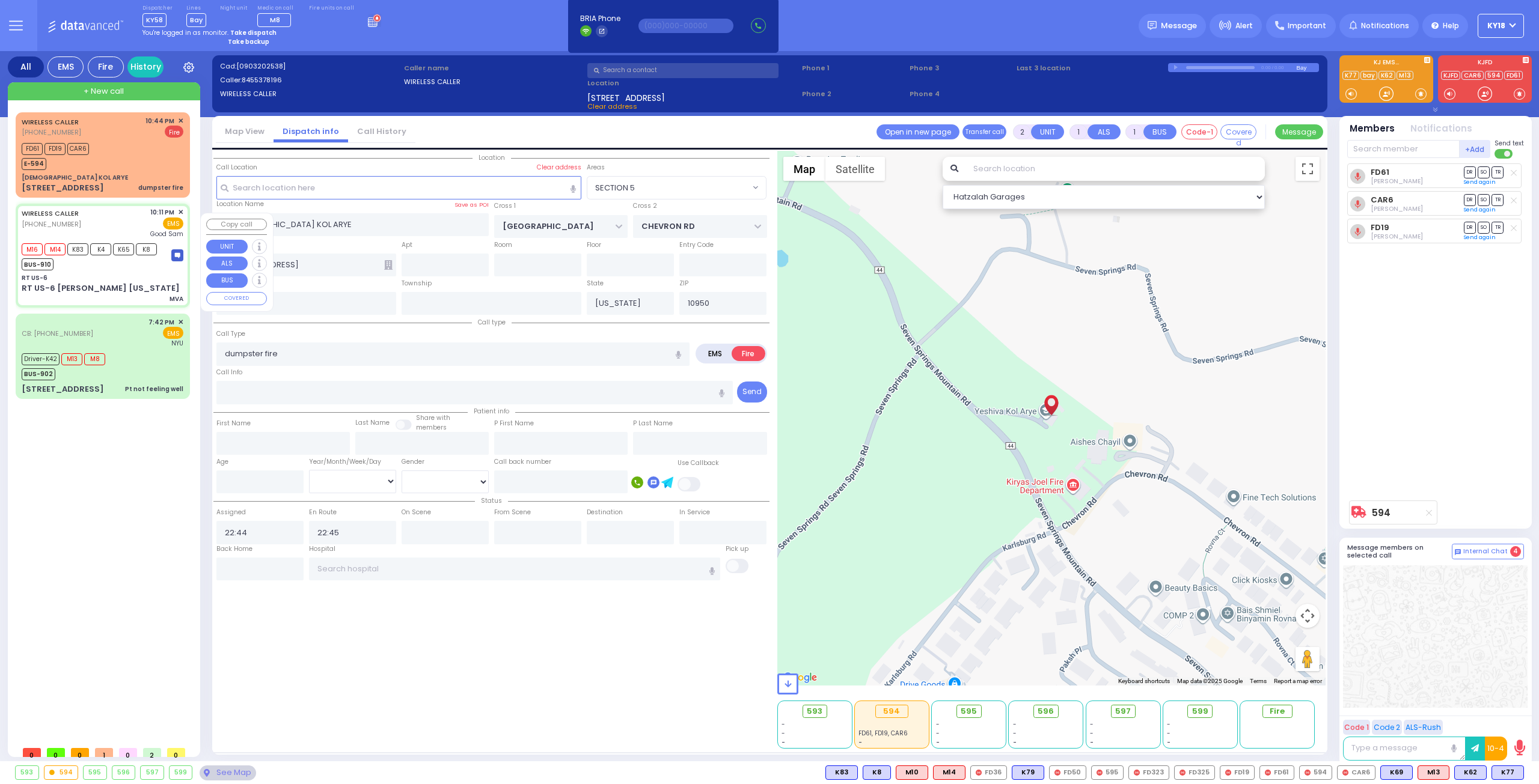
type input "6"
select select
type input "MVA"
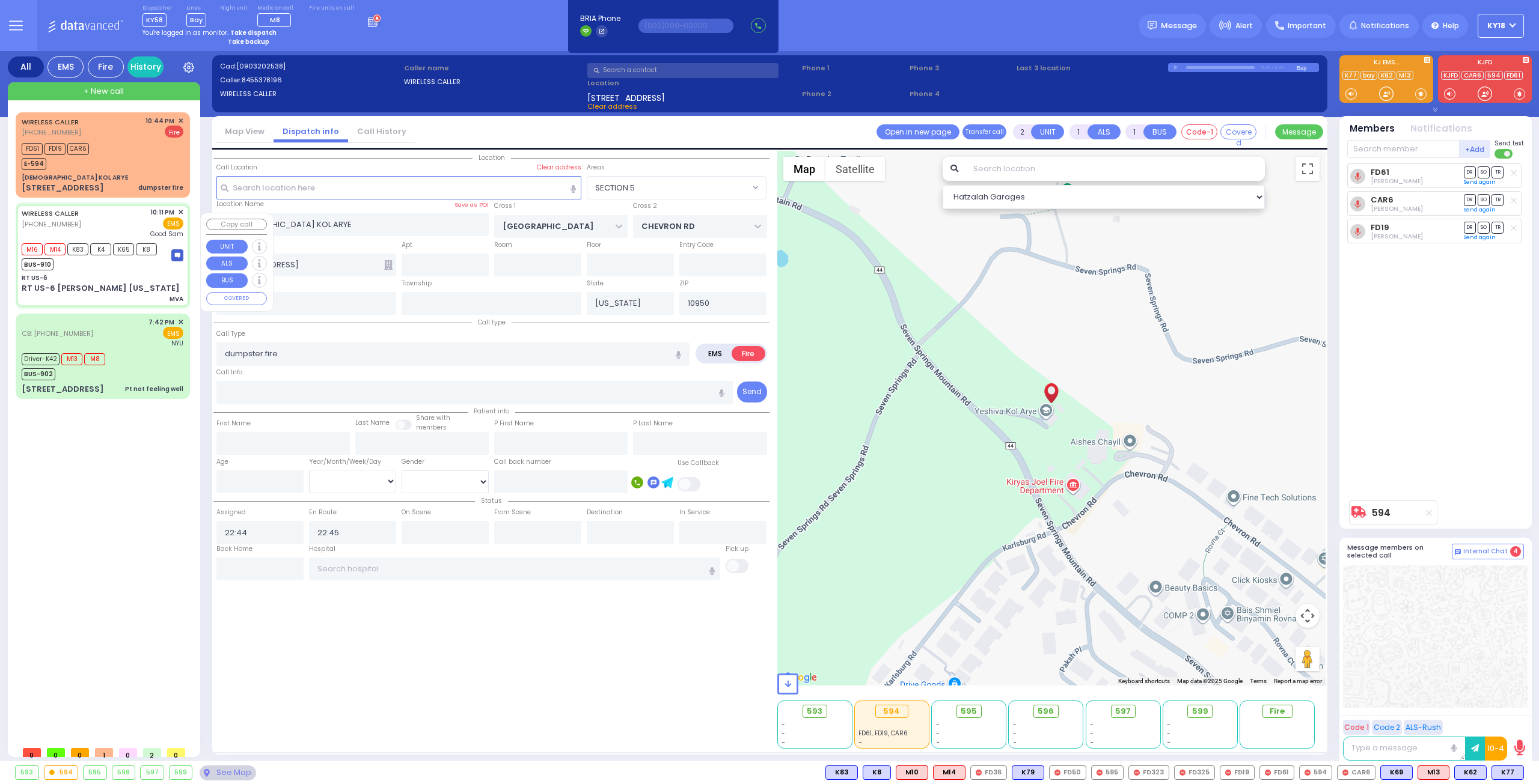
radio input "true"
type input "Mozes"
type input "Stauber"
type input "49"
select select "Year"
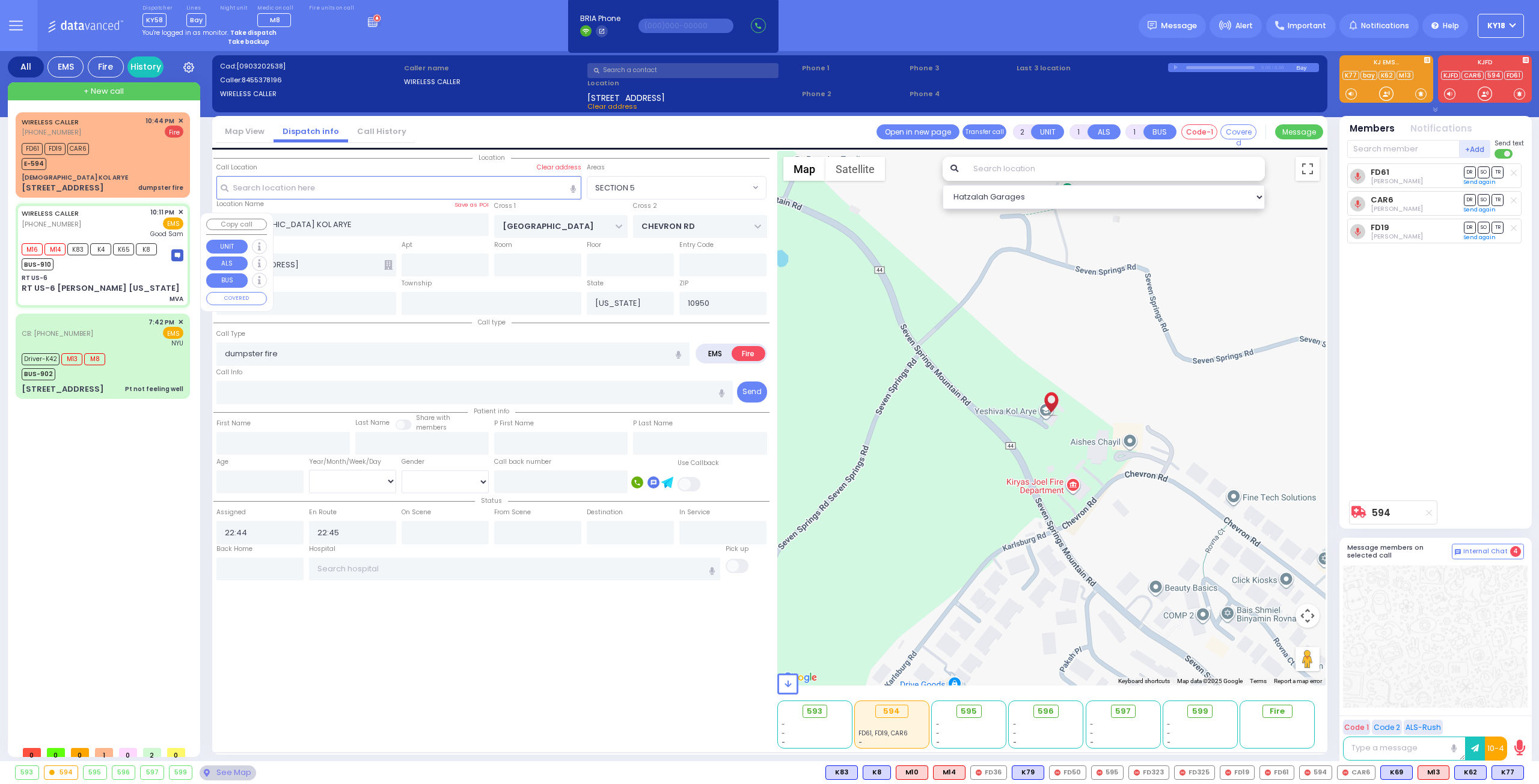
select select "[DEMOGRAPHIC_DATA]"
type input "22:11"
type input "22:13"
type input "22:21"
type input "22:29"
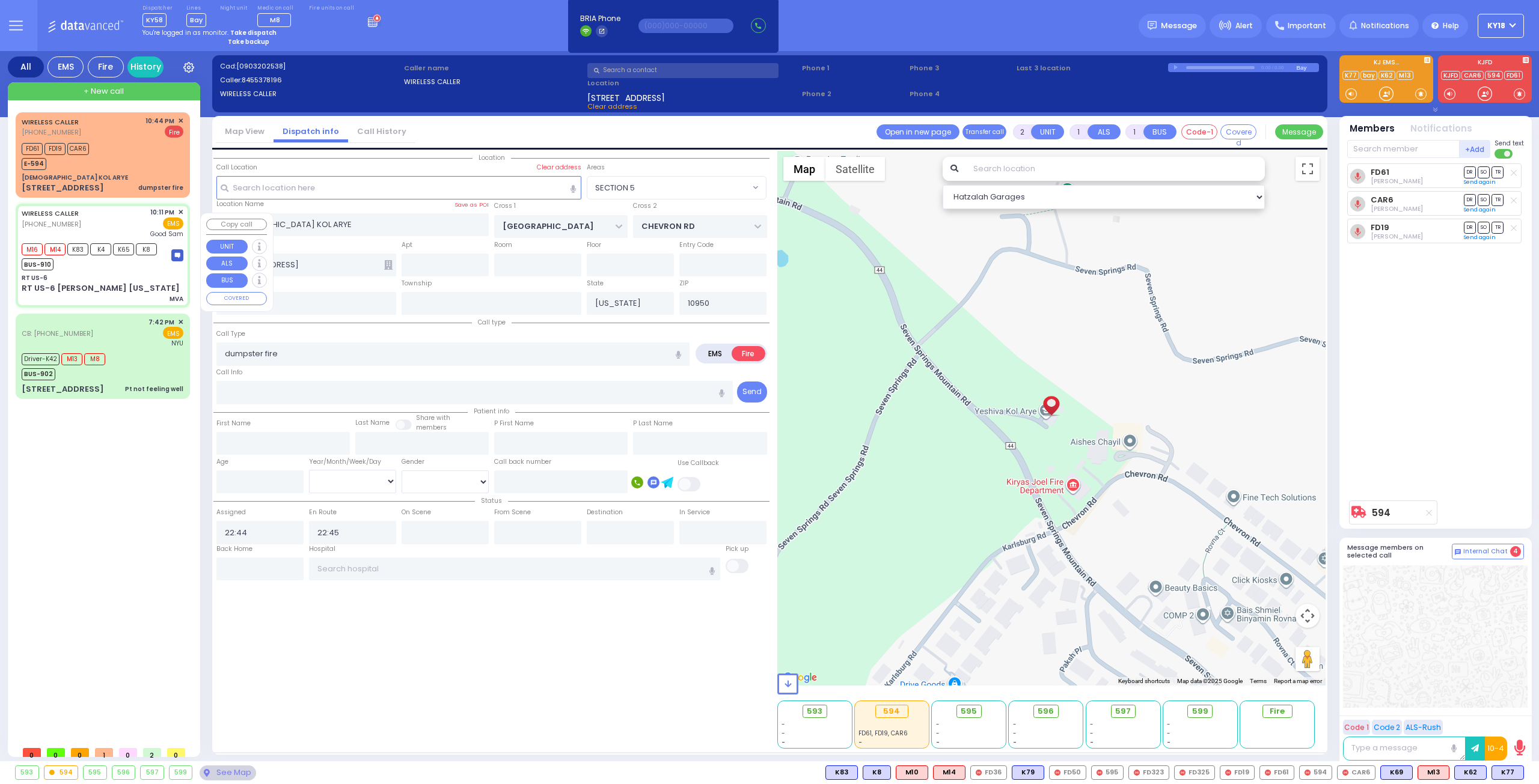
type input "Good Samaritan Hospital"
select select "Hatzalah Garages"
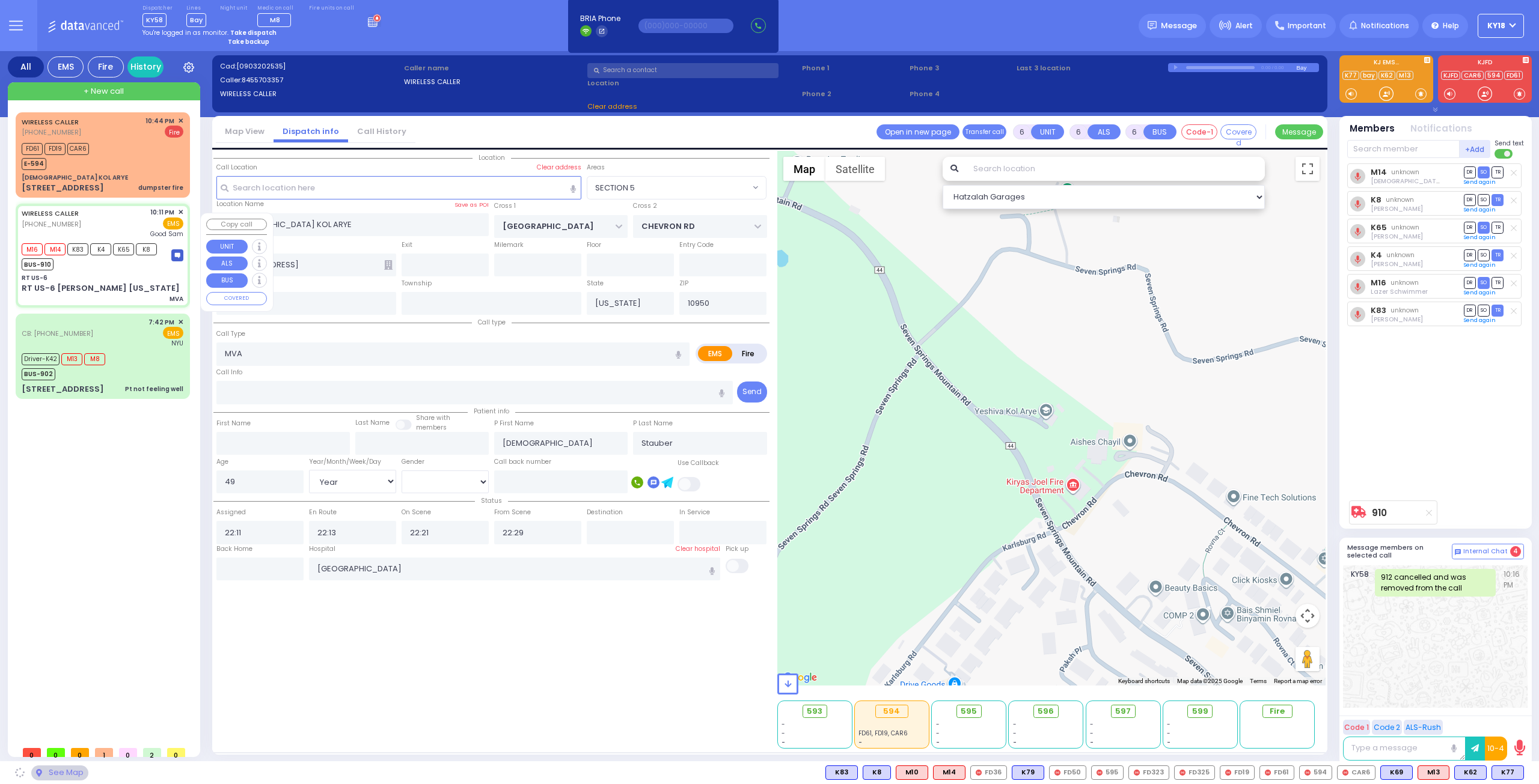
type input "RT US-6"
type input "ROUTE 6"
type input "RT US-6 [PERSON_NAME] [US_STATE]"
type input "Harriman"
type input "10926"
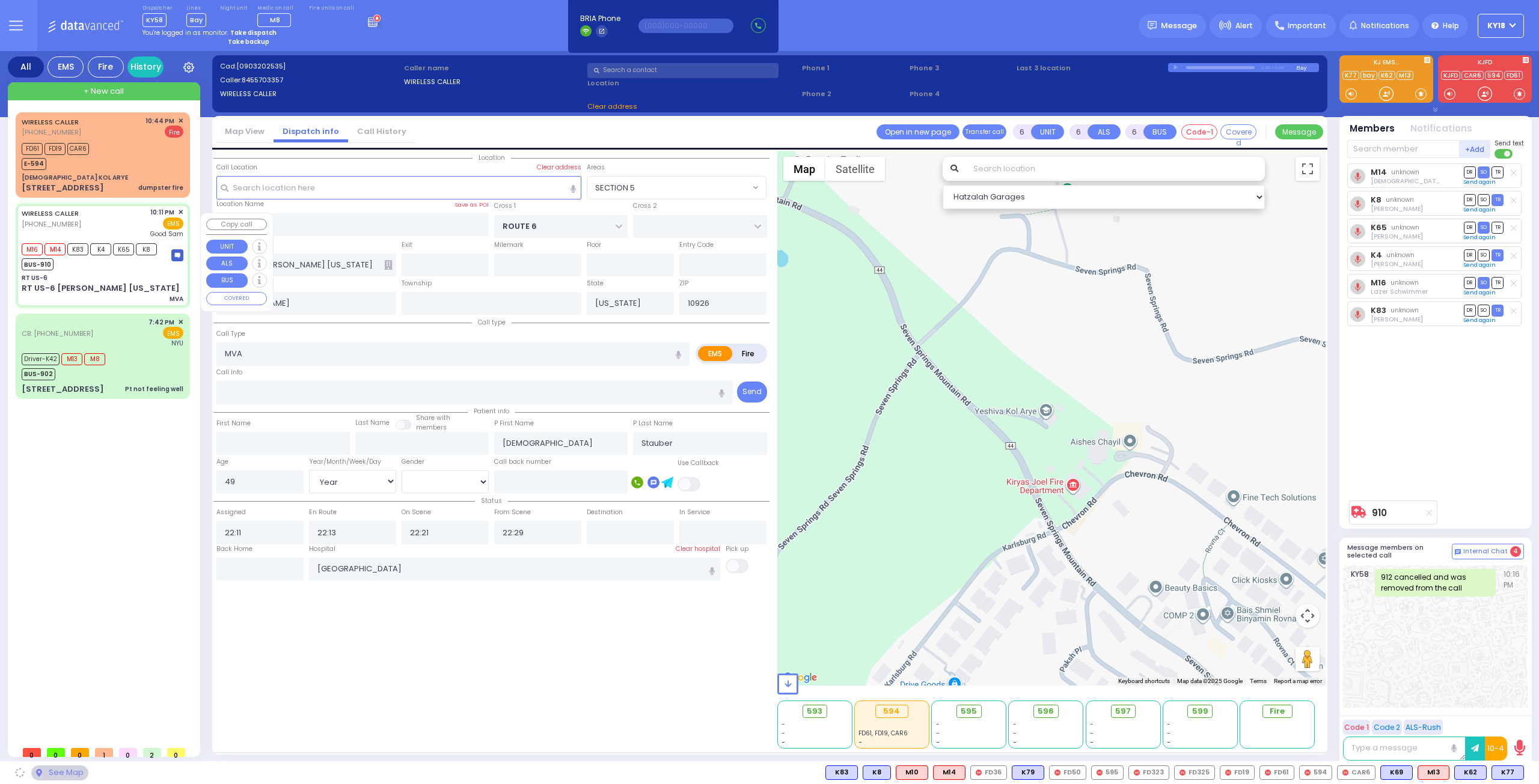
select select "MONROE"
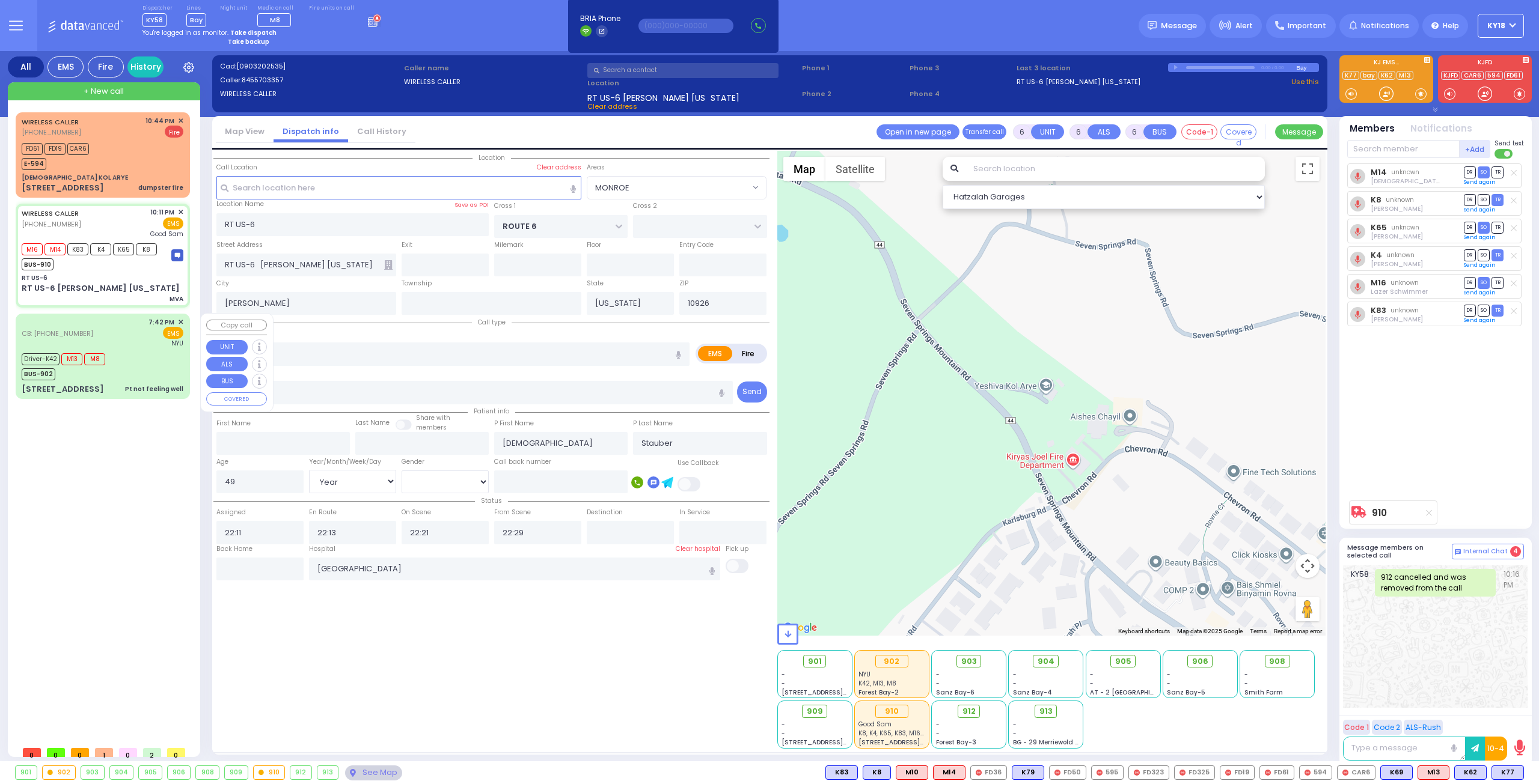
click at [98, 343] on div "CB: (845) 662-3761 7:42 PM ✕ EMS NYU" at bounding box center [103, 333] width 162 height 32
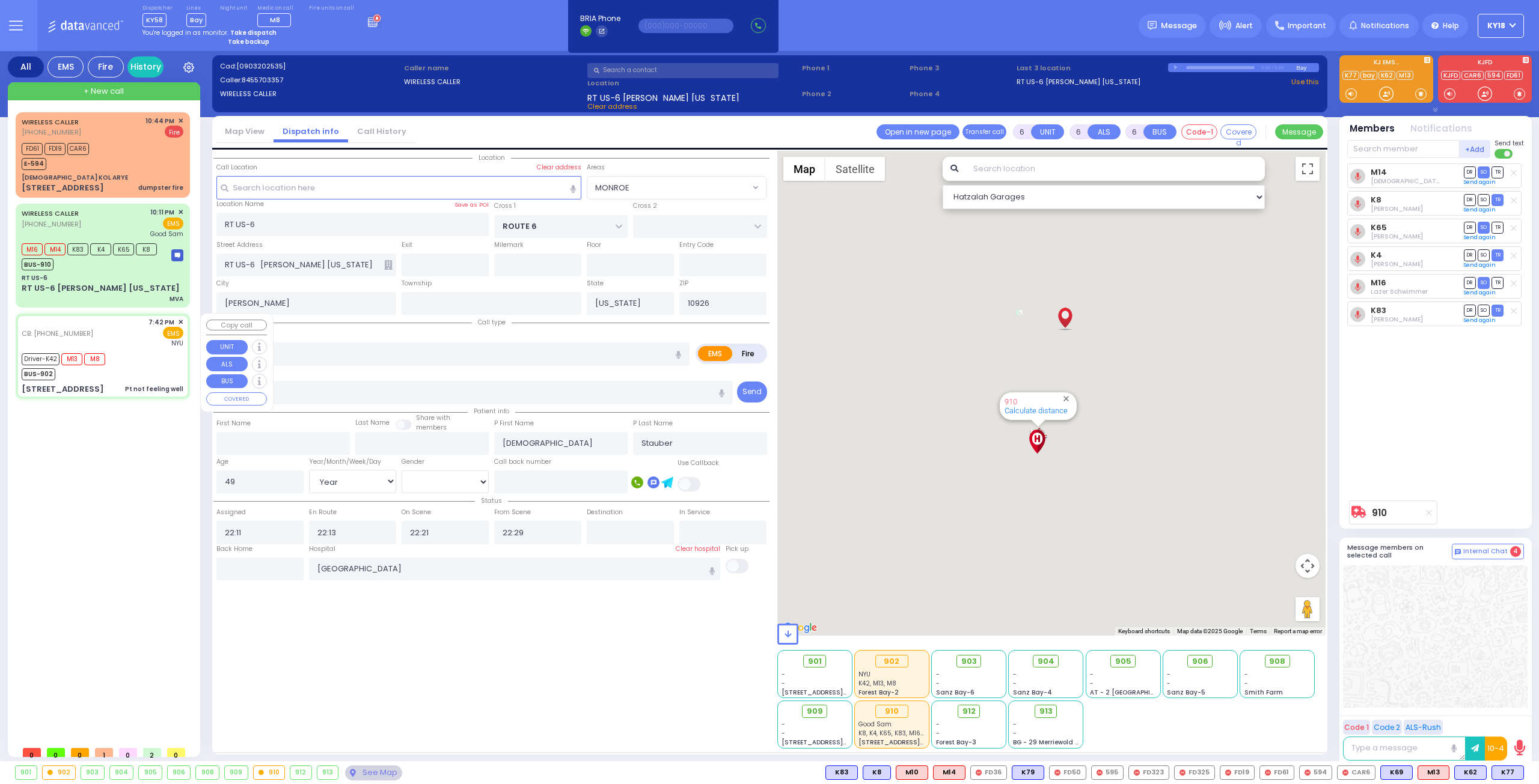
select select
type input "Pt not feeling well"
radio input "true"
type input "Samson"
type input "Rosenthal"
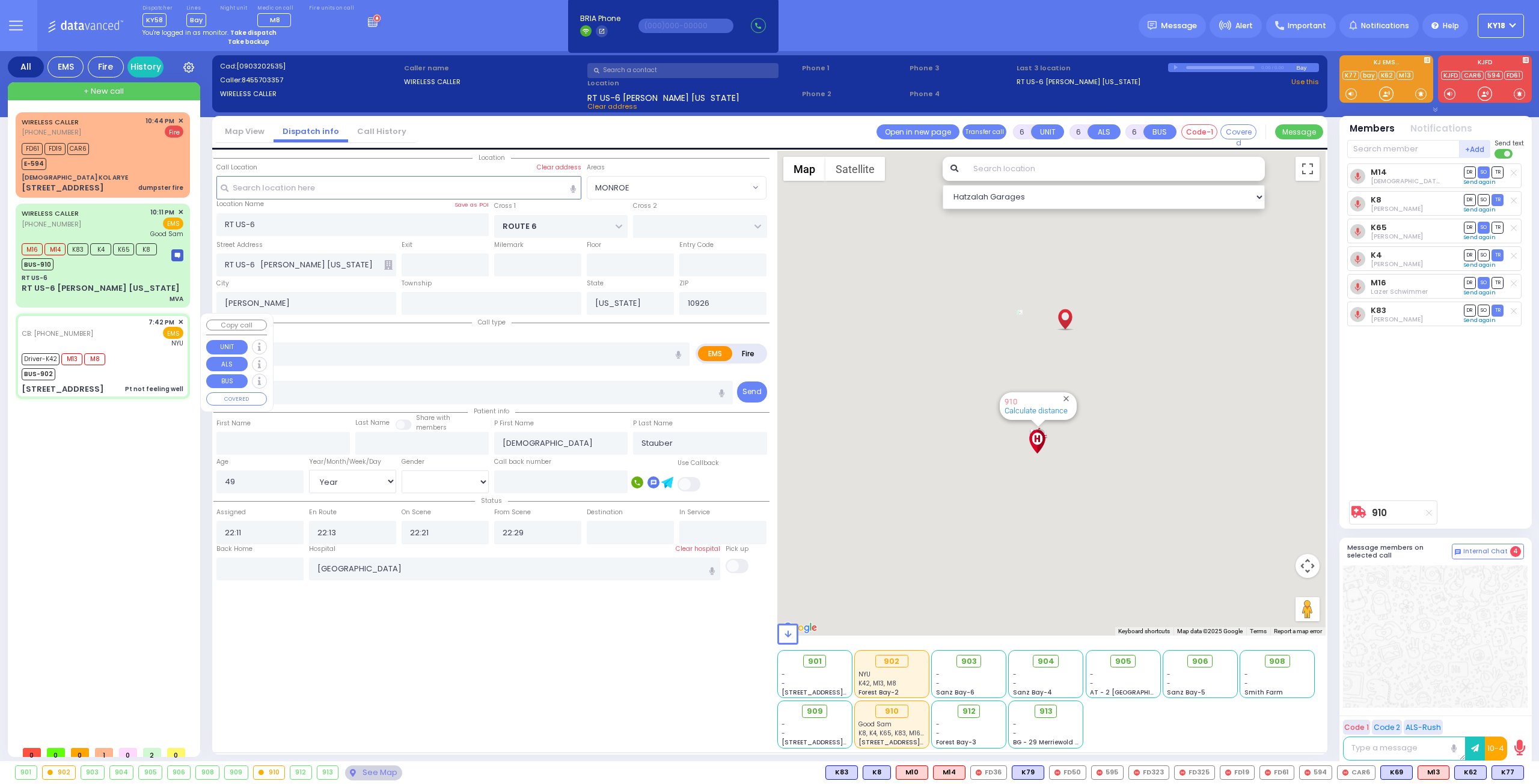
type input "71"
select select "Year"
select select "[DEMOGRAPHIC_DATA]"
type input "8456623761"
type input "19:42"
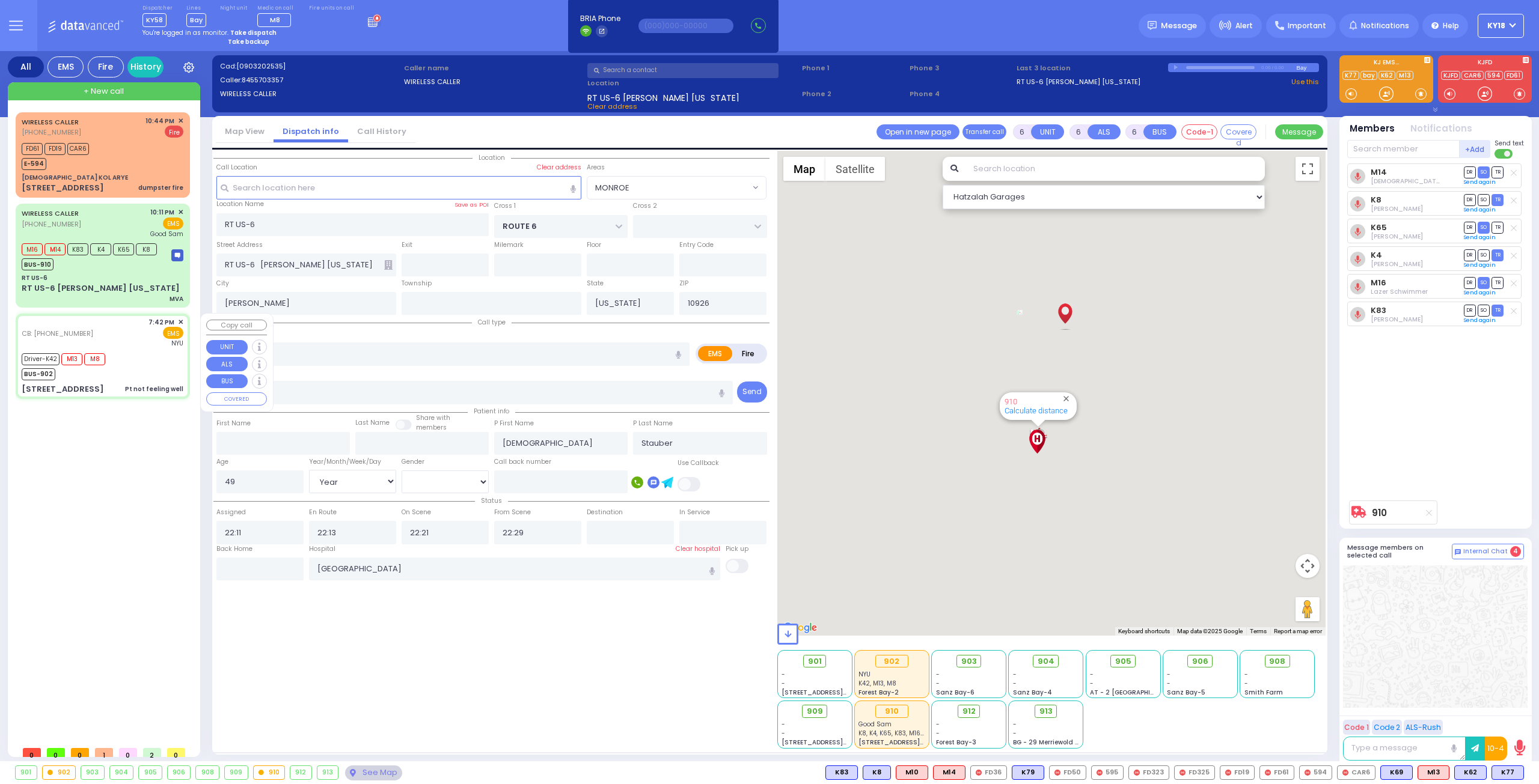
type input "19:47"
type input "19:48"
type input "20:35"
type input "21:51"
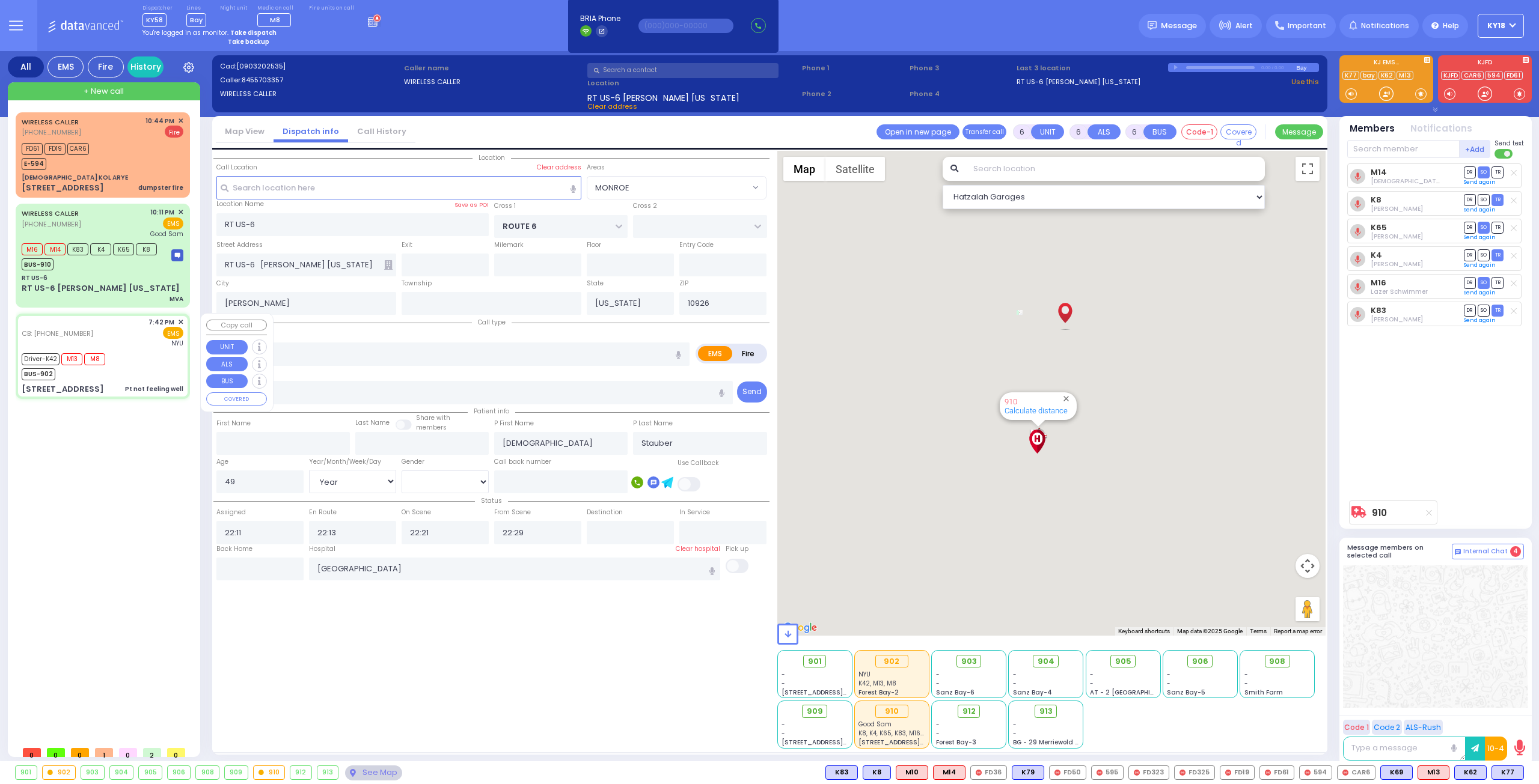
type input "NYU Langone Medical Center"
select select "Hatzalah Garages"
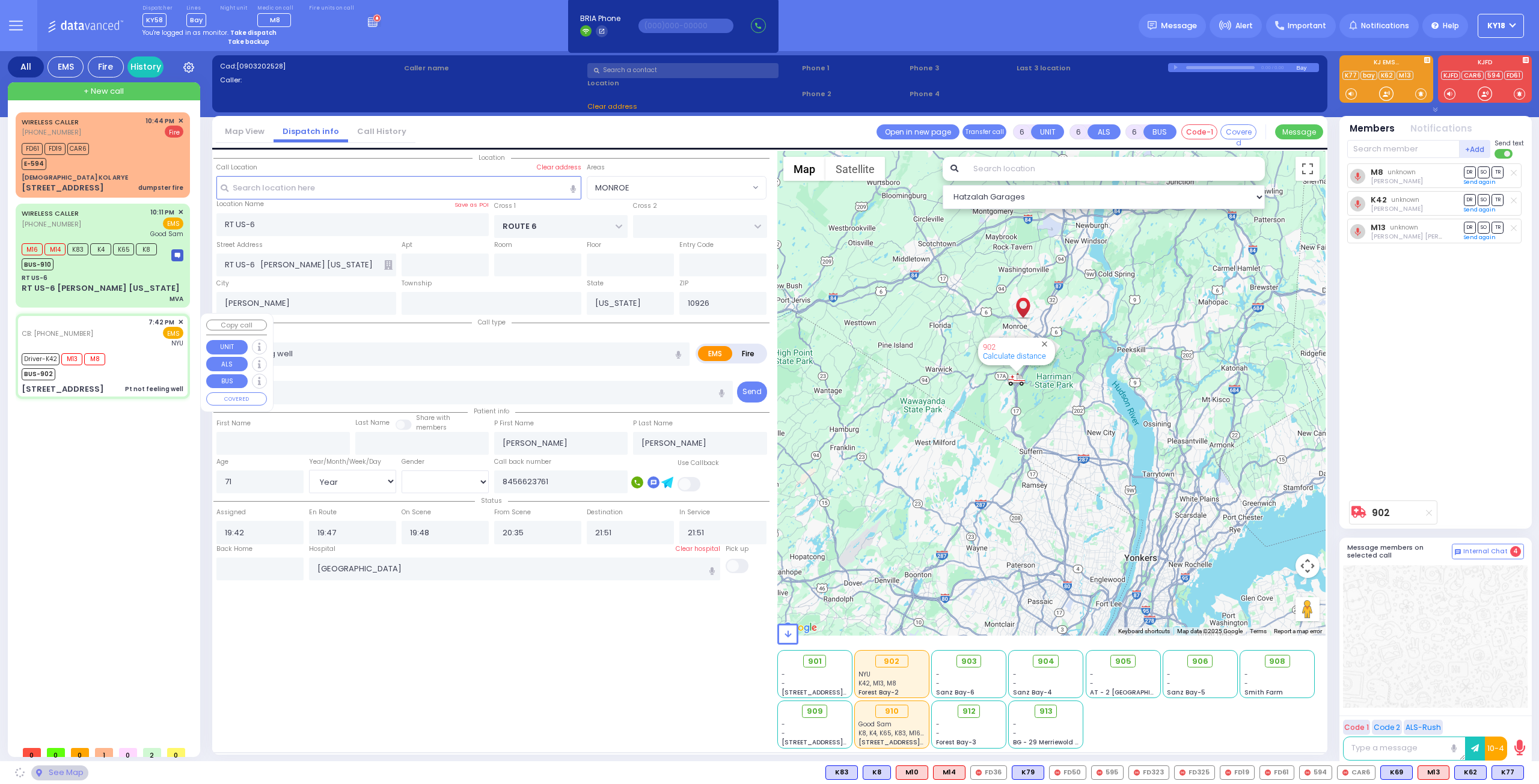
type input "BUCHANAN COURT"
type input "GARFIELD RD"
type input "[STREET_ADDRESS]"
type input "[PERSON_NAME]"
type input "10950"
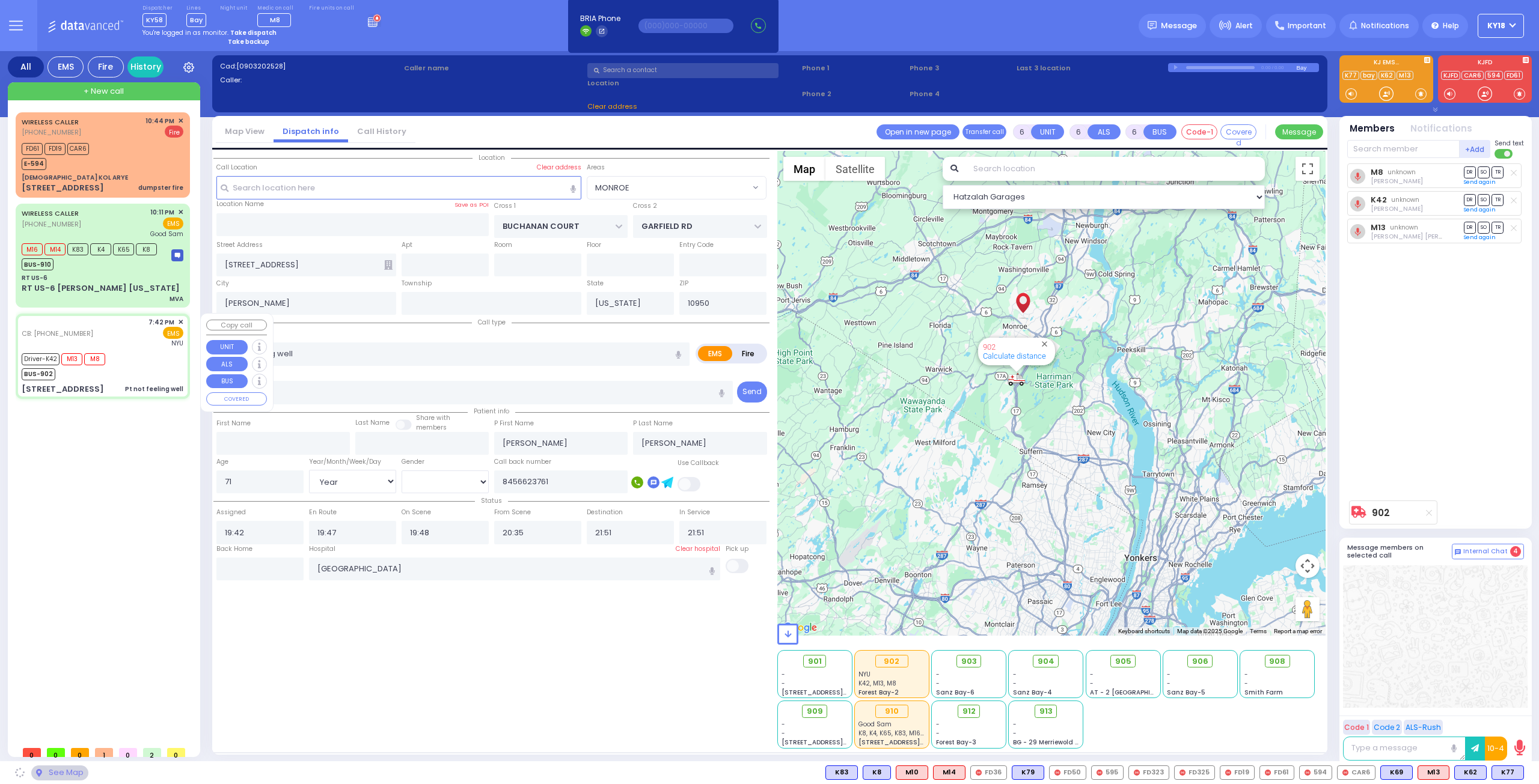
select select "SECTION 1"
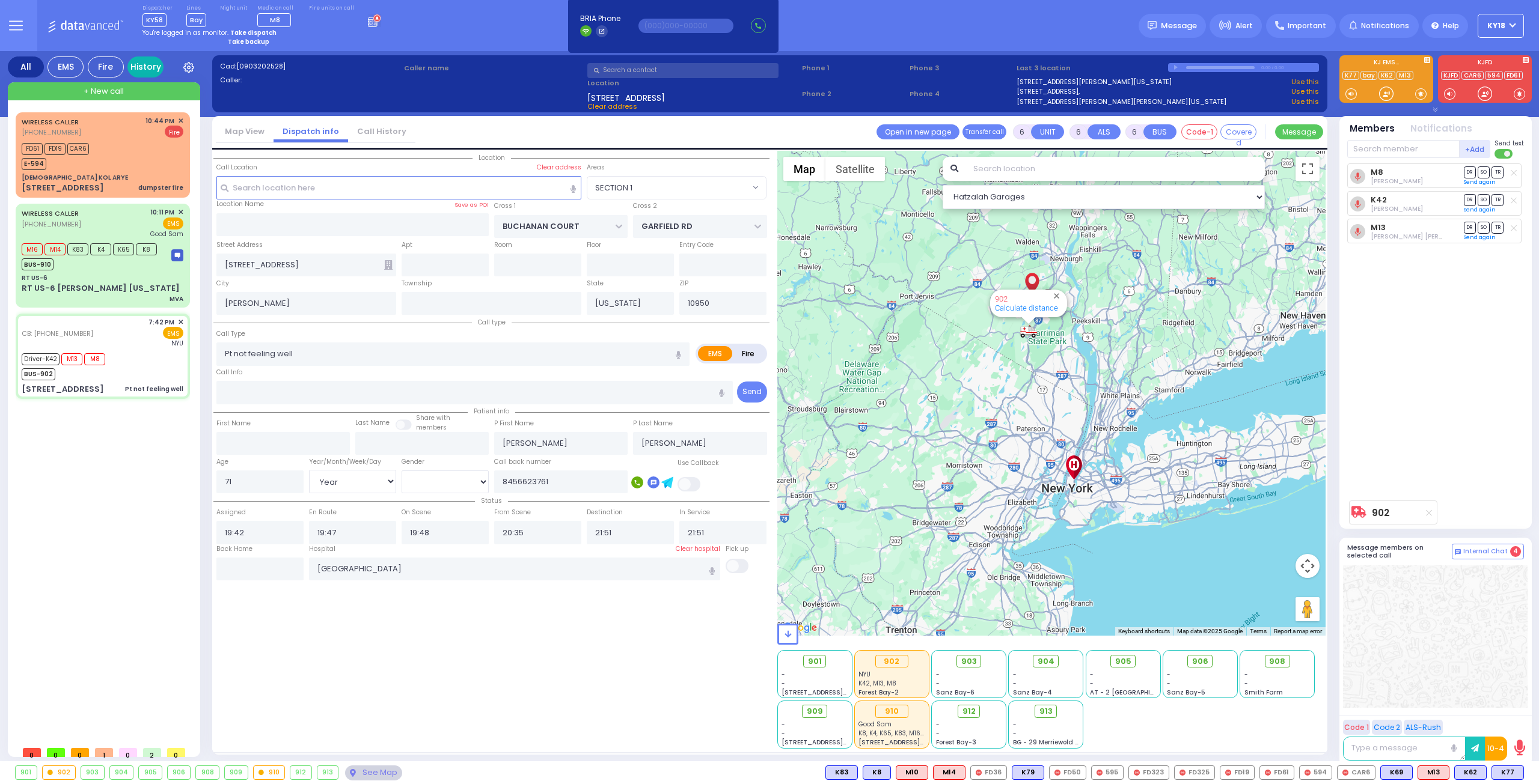
click at [146, 71] on link "History" at bounding box center [145, 67] width 36 height 21
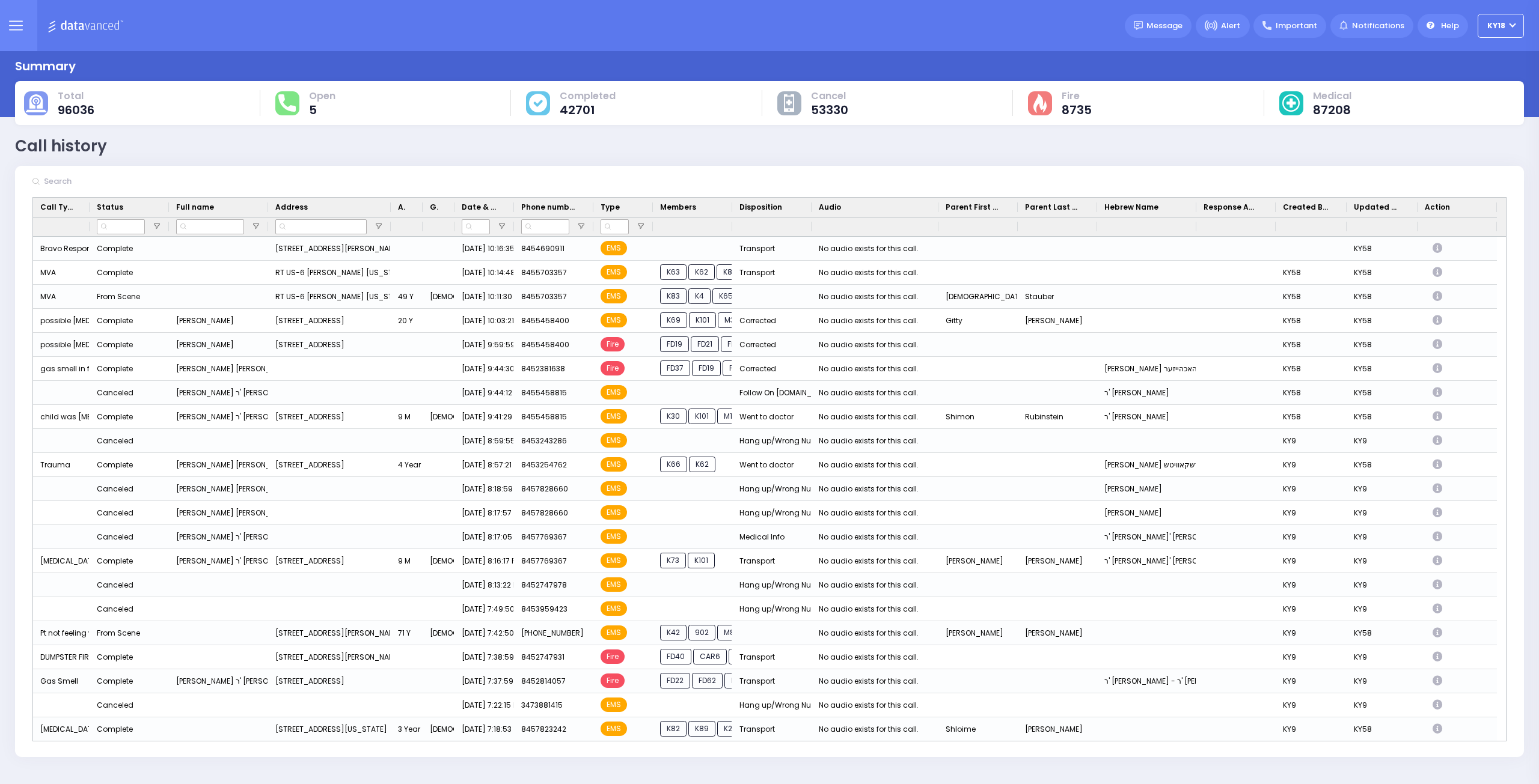
scroll to position [96, 0]
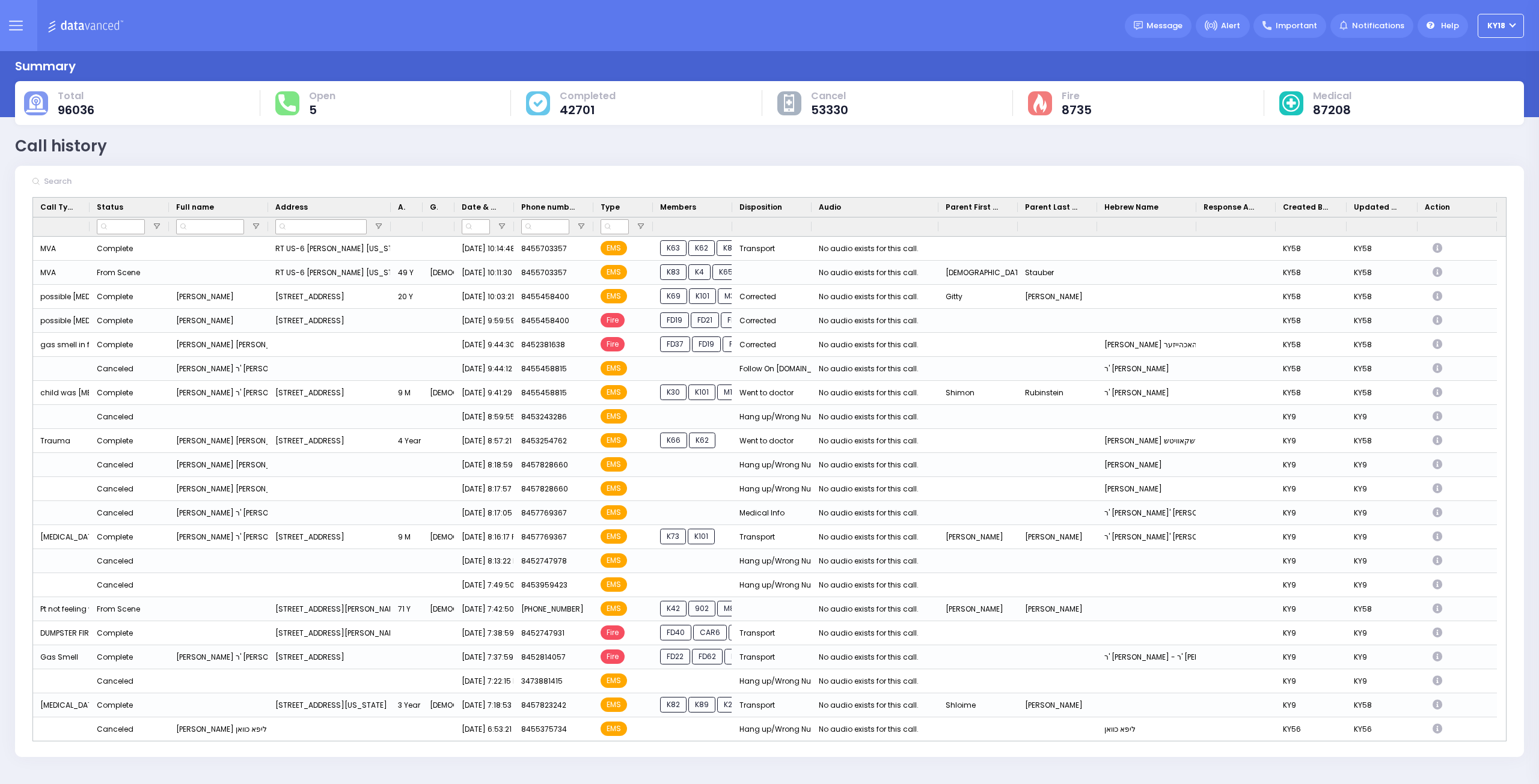
click at [1506, 736] on div "Drag here to set row groups Drag here to set column labels Call Type Status Ful…" at bounding box center [770, 477] width 1509 height 560
click at [1507, 736] on div "Drag here to set row groups Drag here to set column labels Call Type Status Ful…" at bounding box center [770, 477] width 1509 height 560
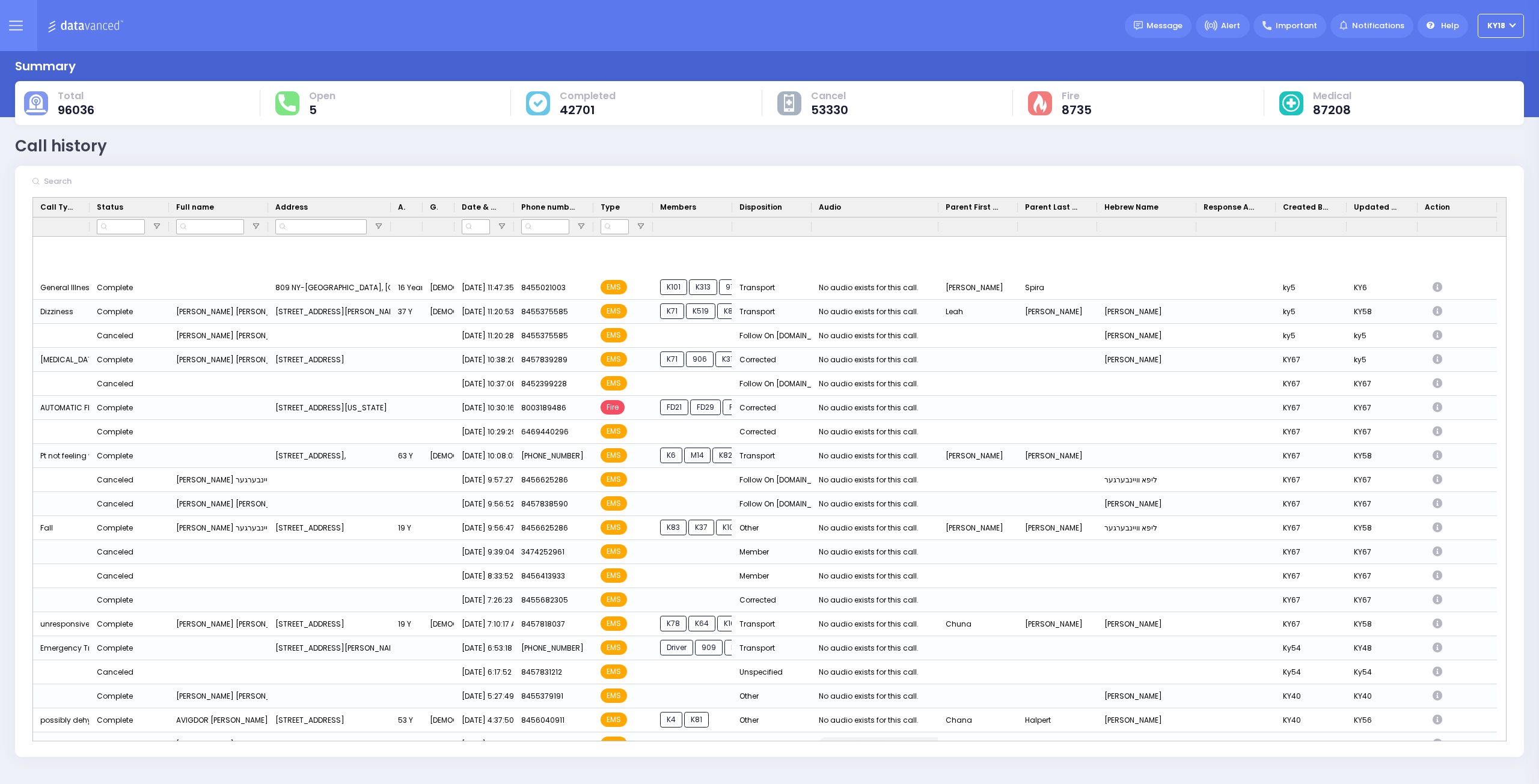
scroll to position [1203, 0]
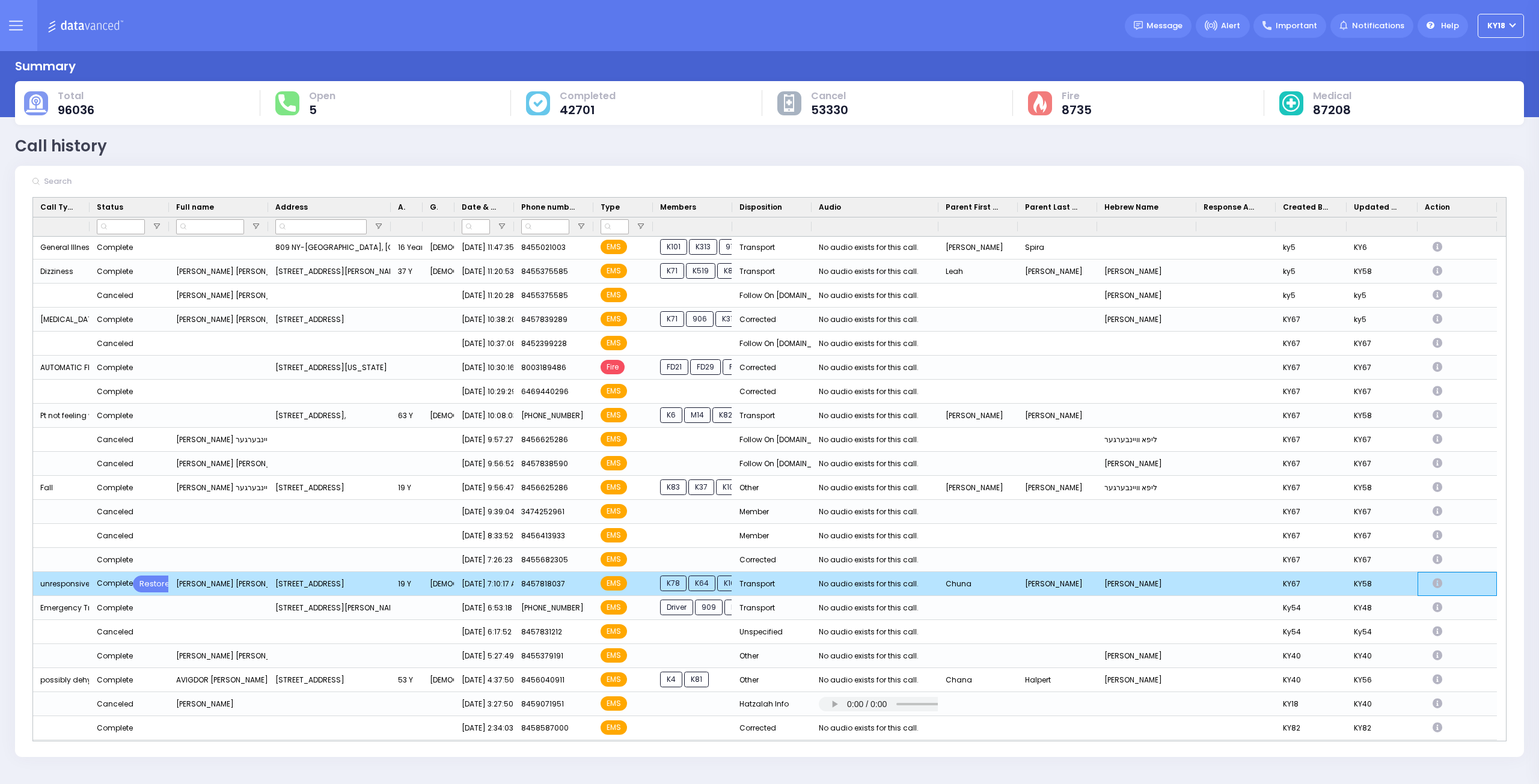
click at [1438, 584] on icon "Press SPACE to deselect this row." at bounding box center [1439, 583] width 13 height 11
select select
select select "Transport"
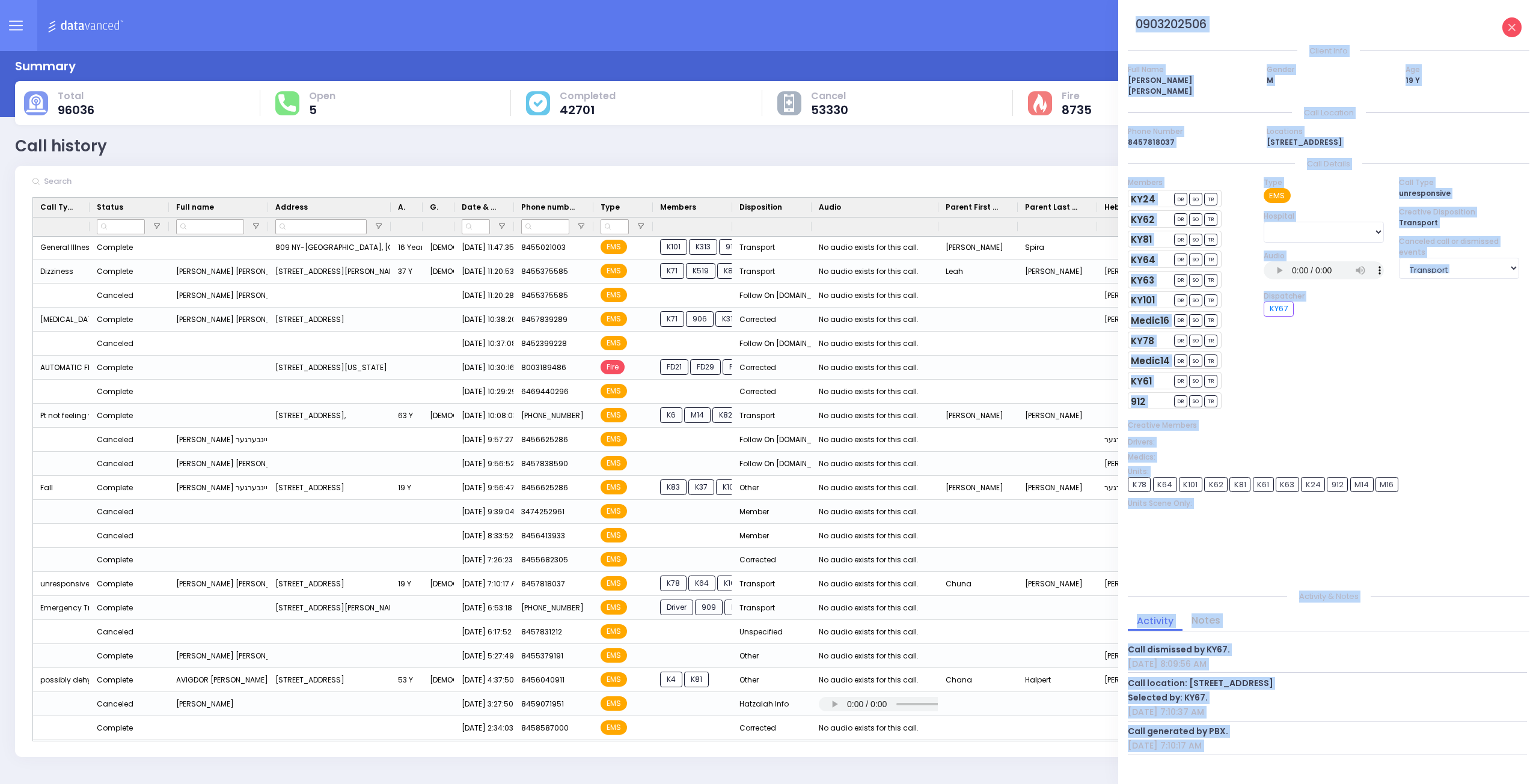
click at [1514, 27] on icon at bounding box center [1512, 27] width 7 height 7
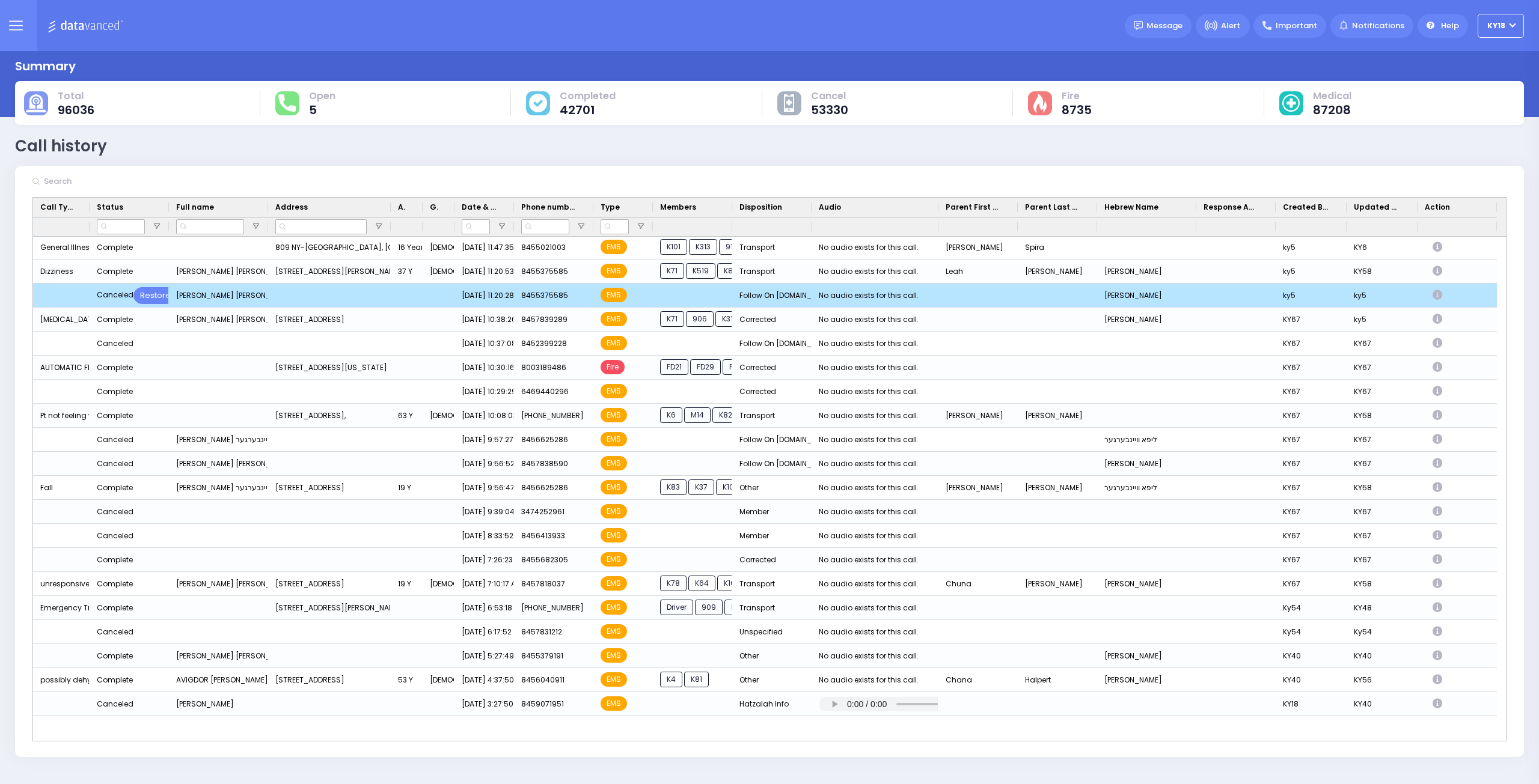
scroll to position [1143, 0]
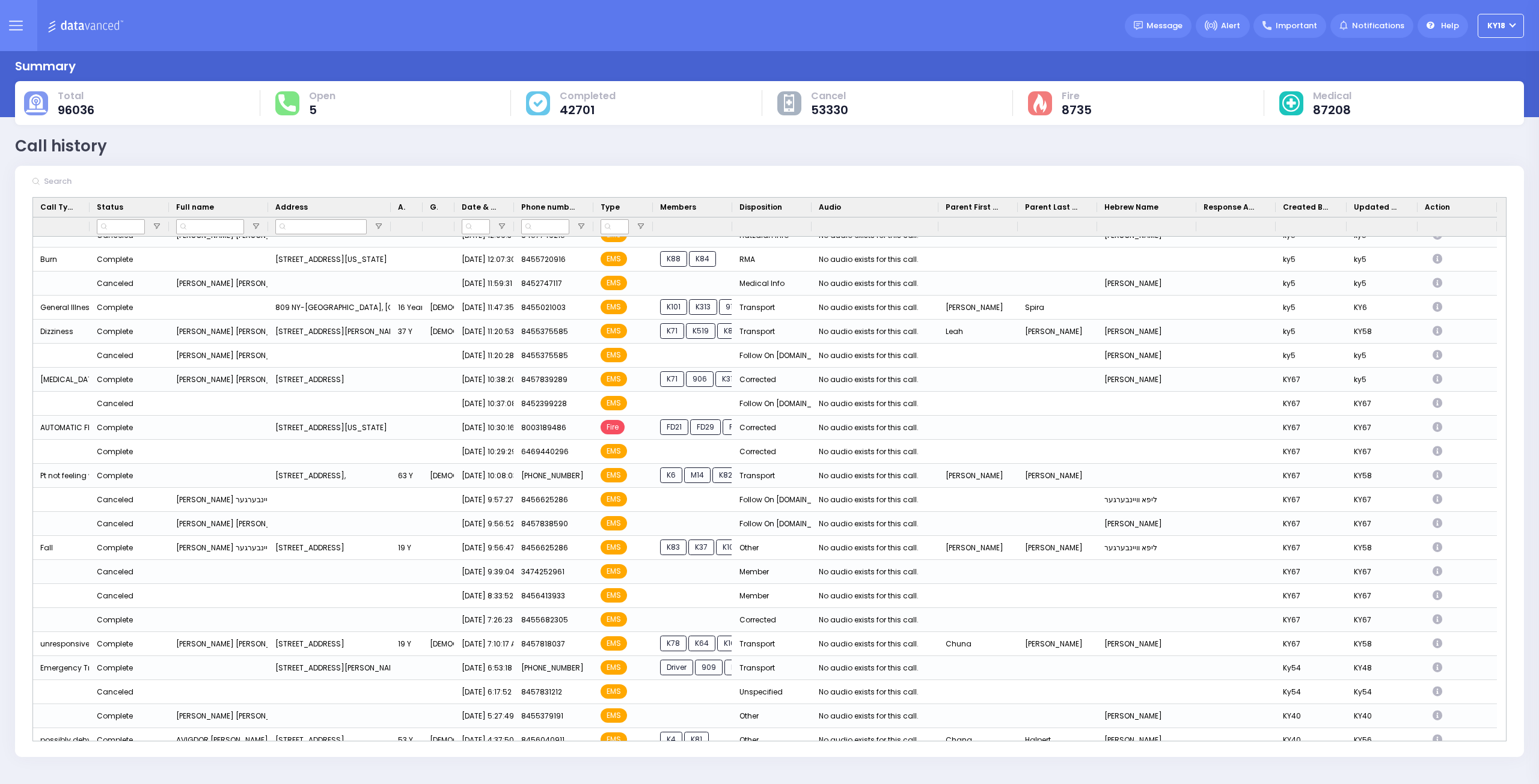
click at [102, 28] on img at bounding box center [87, 25] width 80 height 15
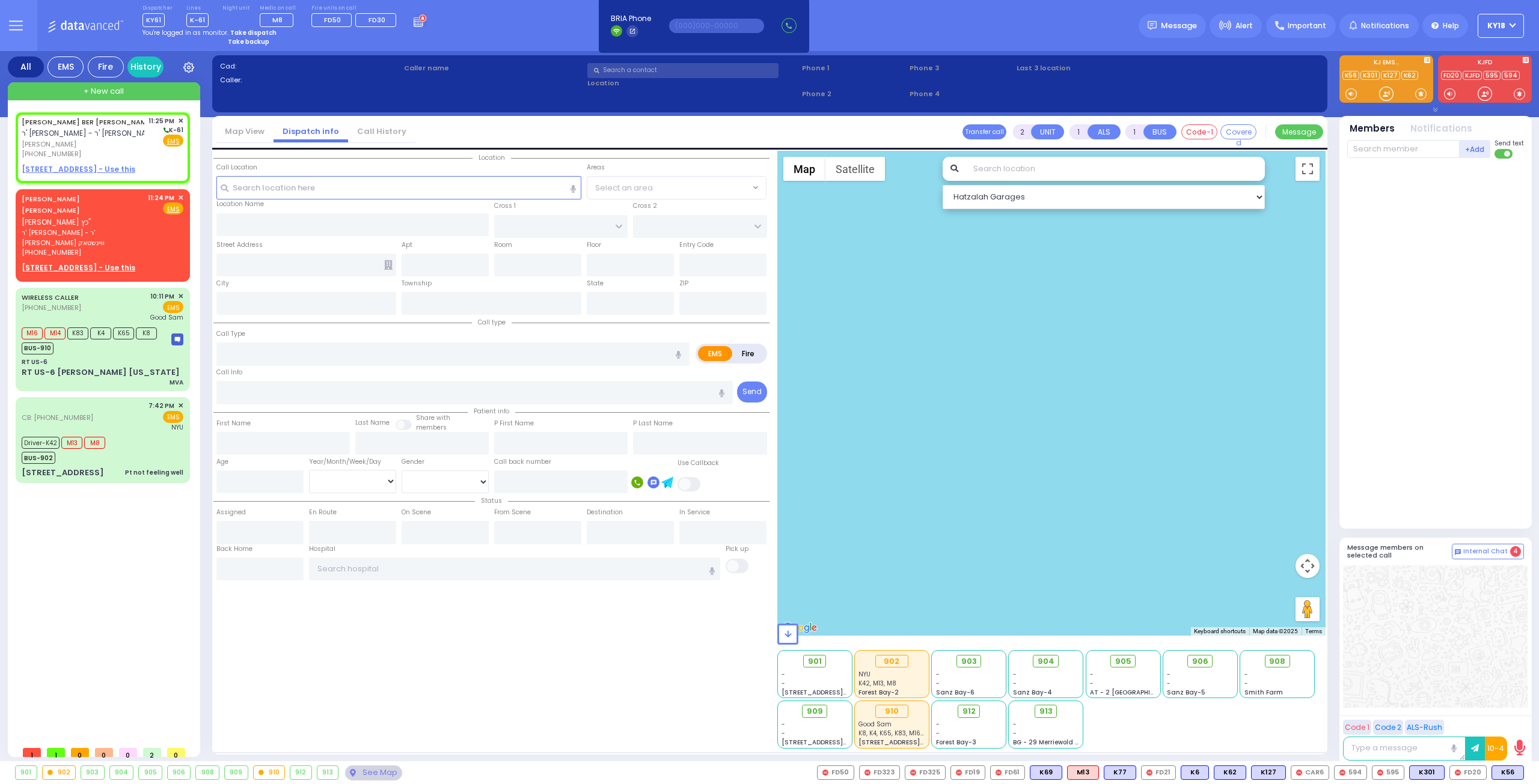
select select
radio input "true"
type input "[PERSON_NAME]"
select select
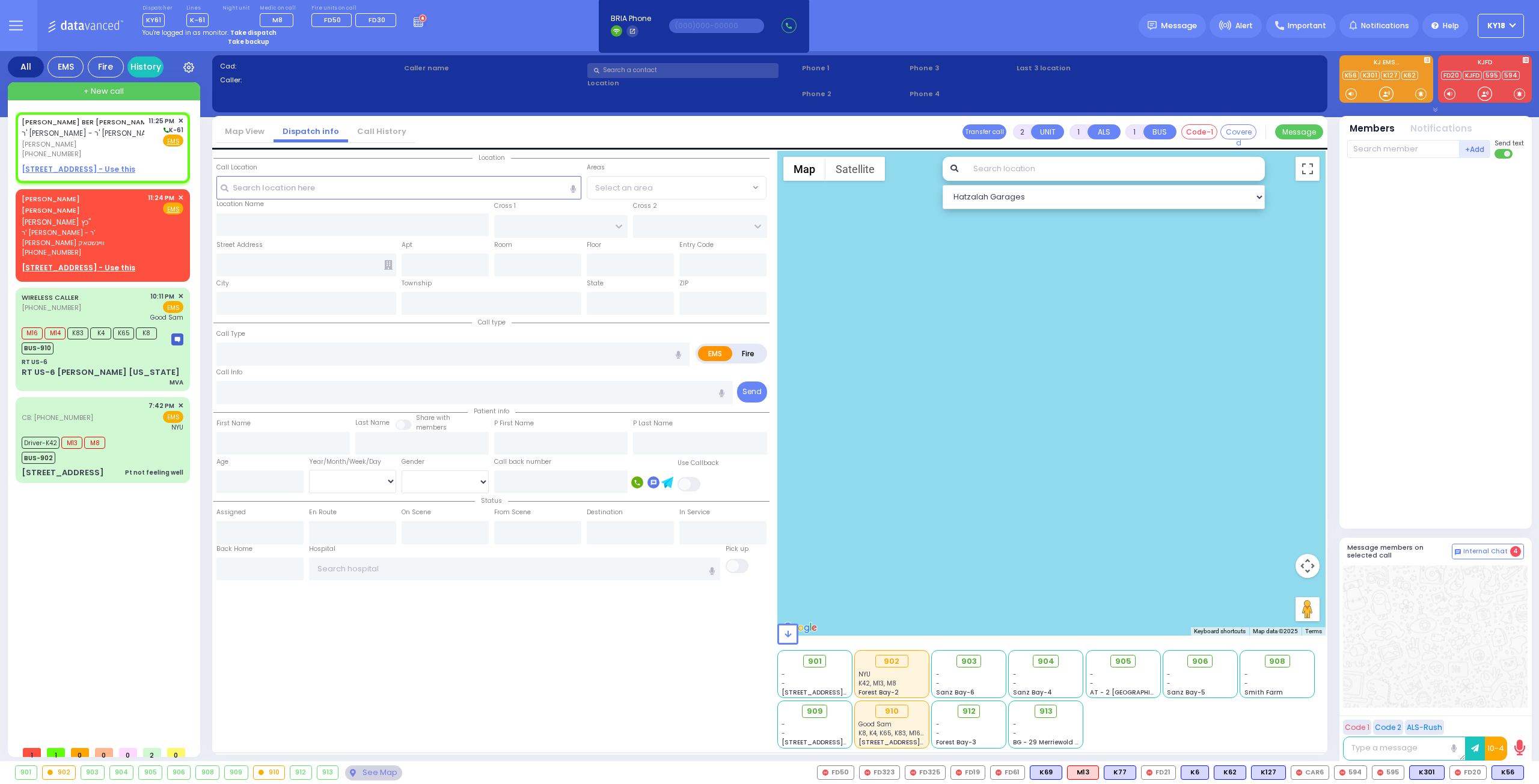
type input "23:25"
select select "Hatzalah Garages"
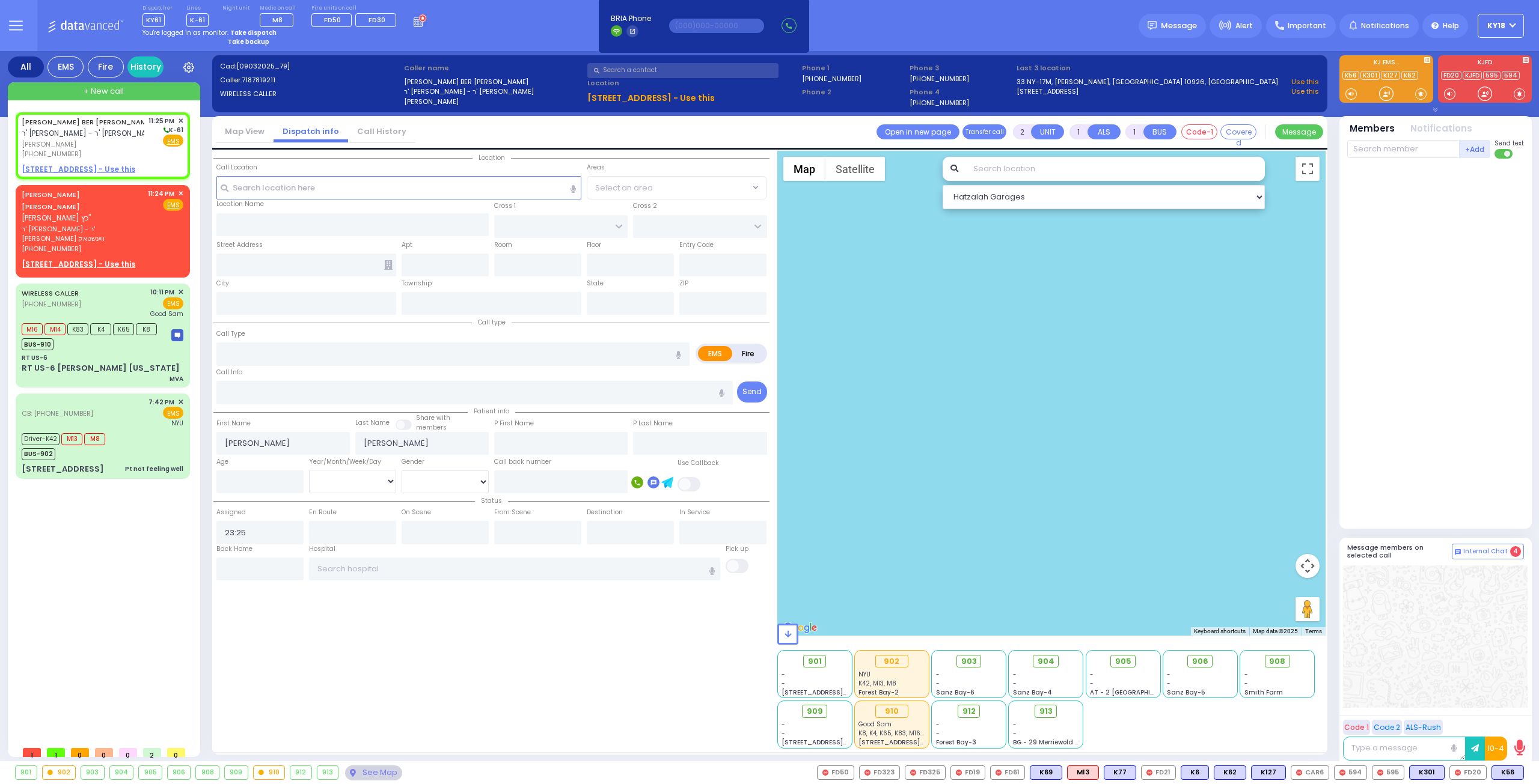
select select
radio input "true"
select select
select select "Hatzalah Garages"
select select
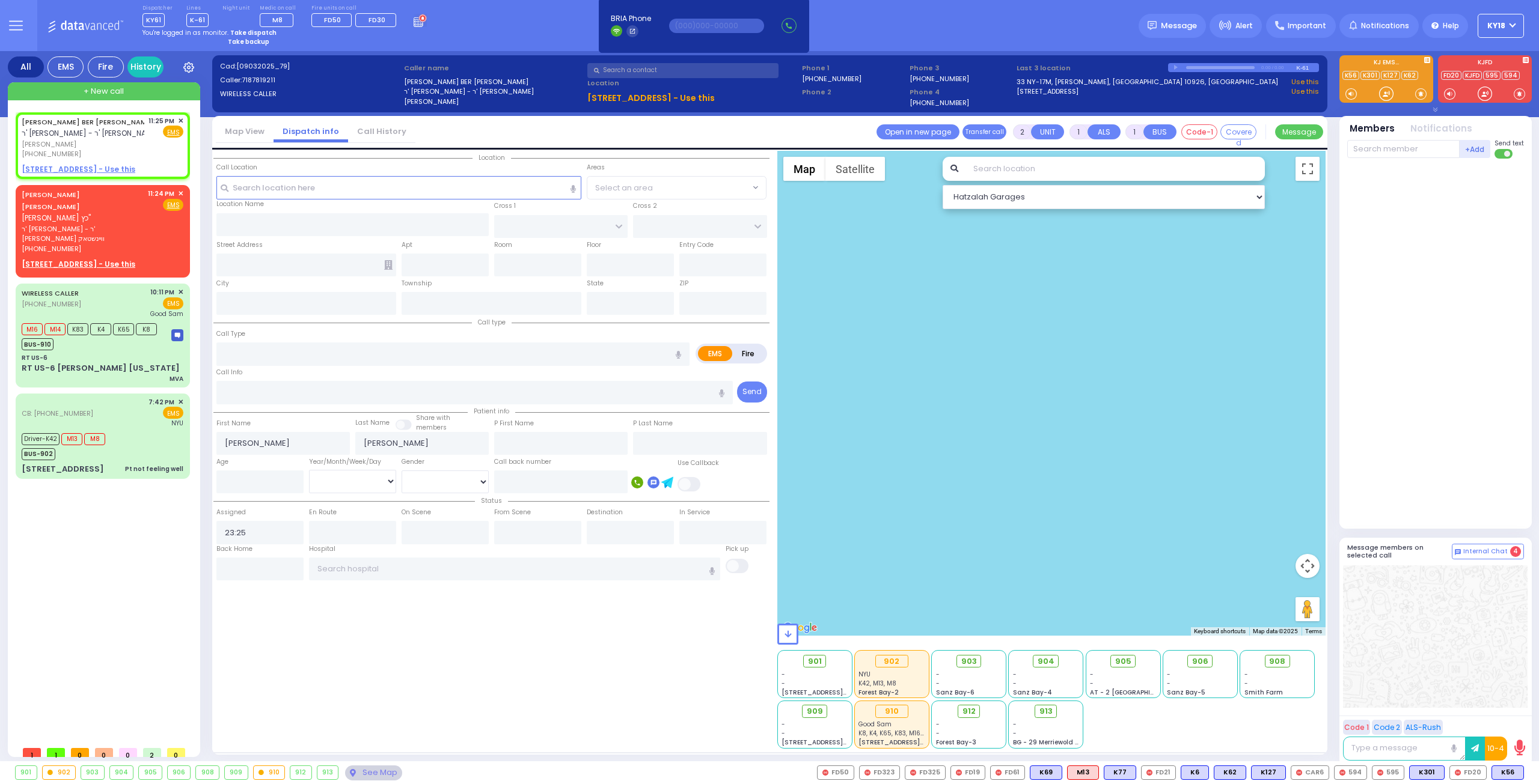
radio input "true"
select select
select select "Hatzalah Garages"
select select
radio input "true"
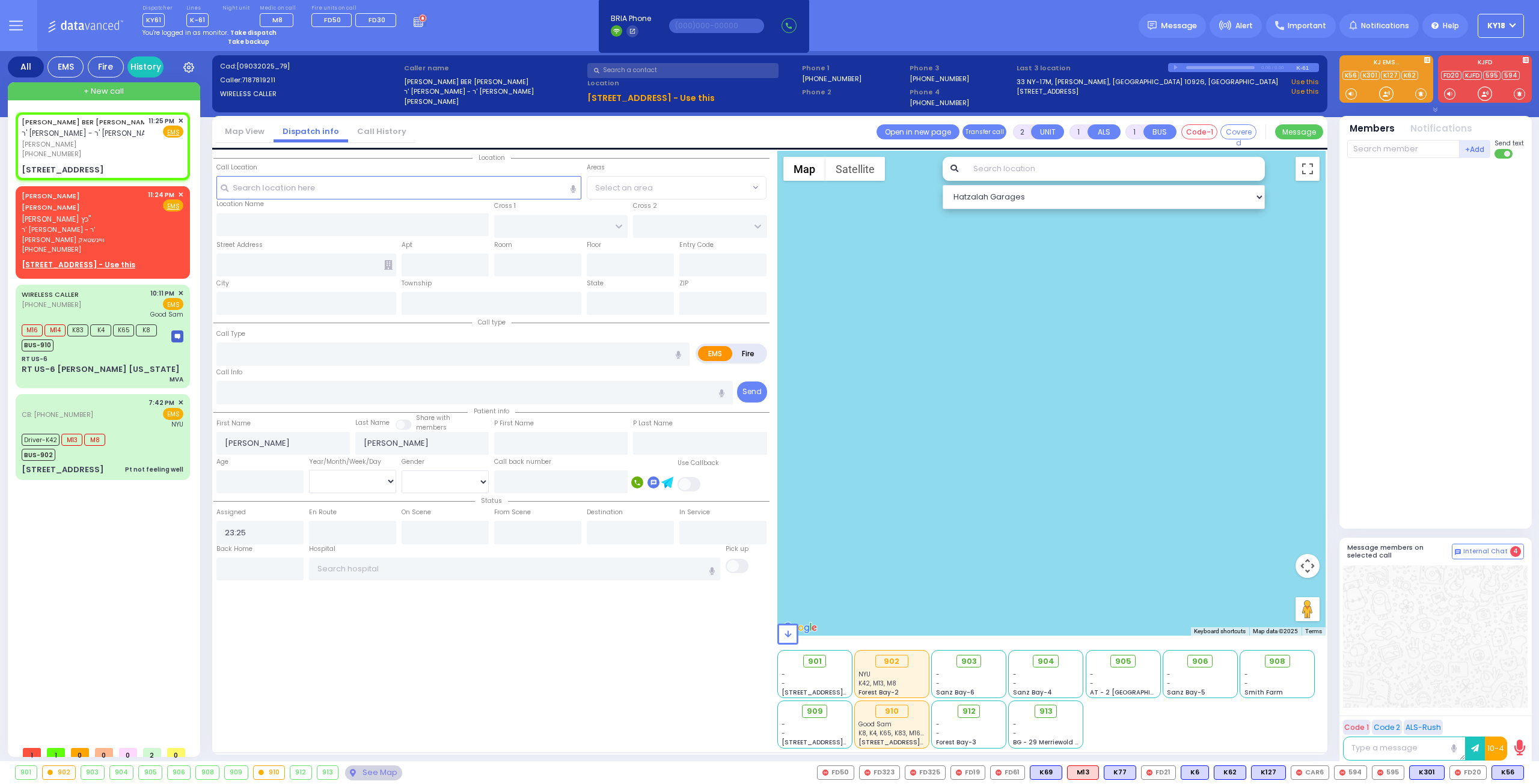
select select
type input "[PERSON_NAME][GEOGRAPHIC_DATA]"
type input "BEER SHAVA ST"
type input "[STREET_ADDRESS]"
type input "403"
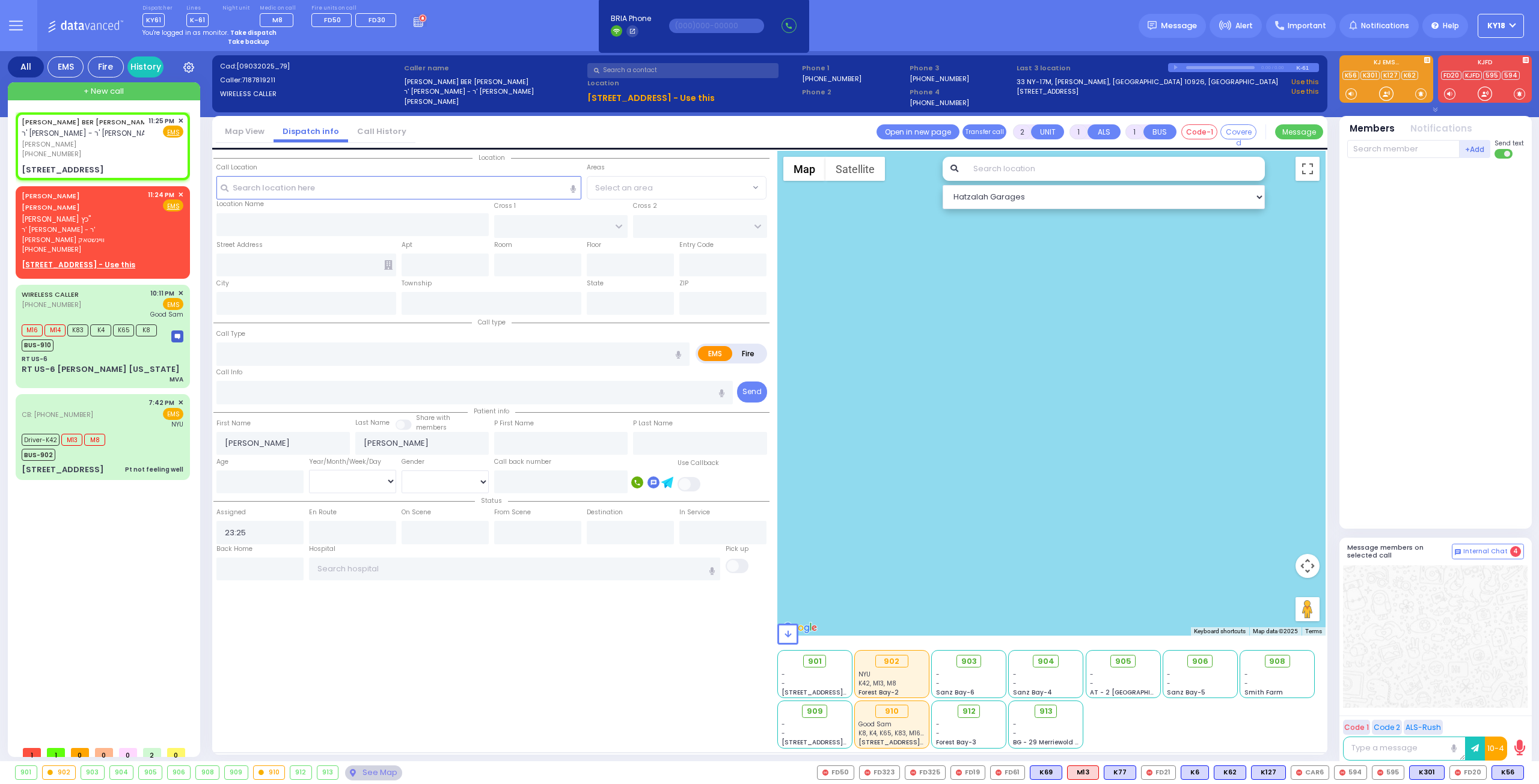
type input "[PERSON_NAME]"
type input "[US_STATE]"
type input "10950"
select select "Hatzalah Garages"
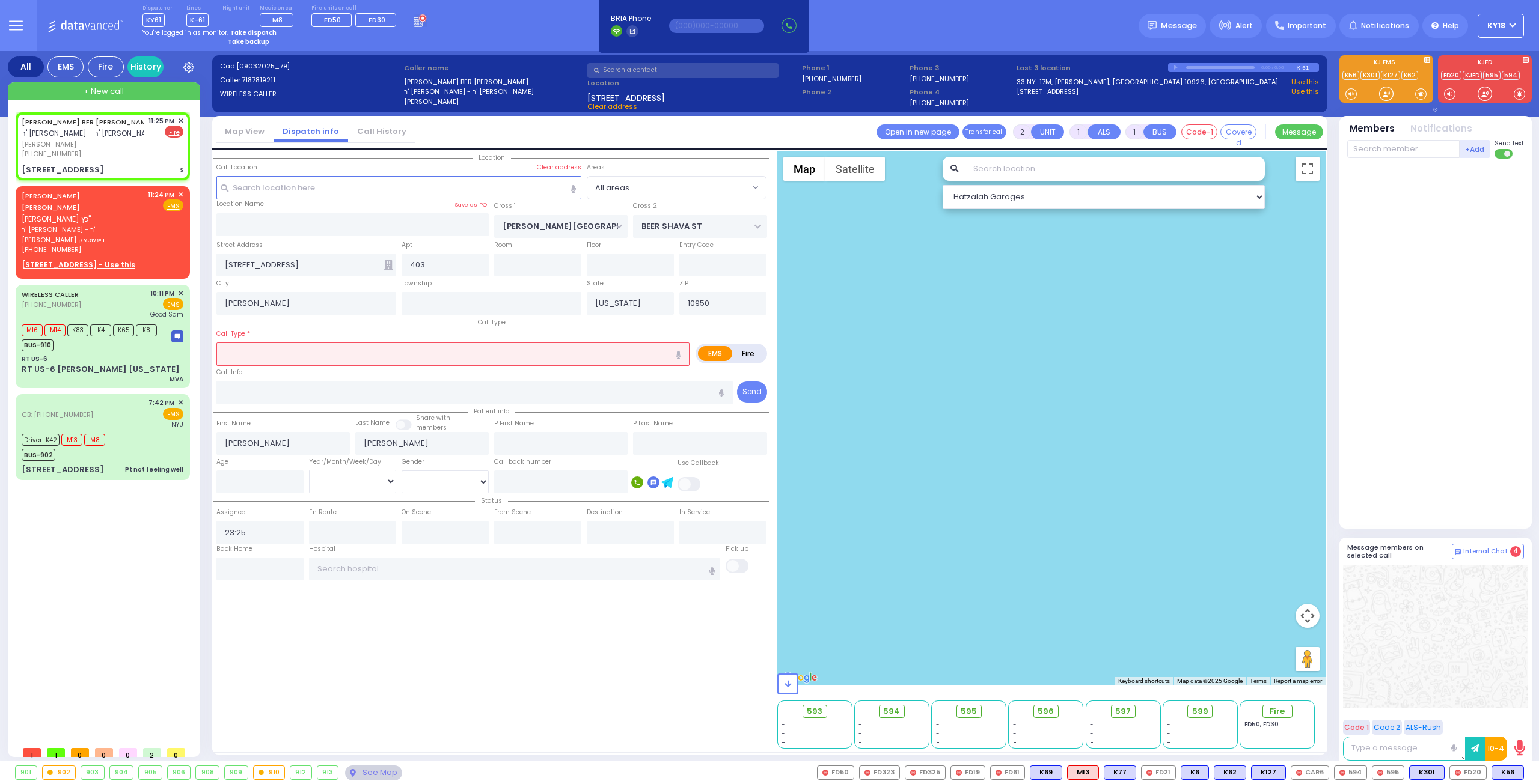
select select
type input "s"
radio input "false"
radio input "true"
select select
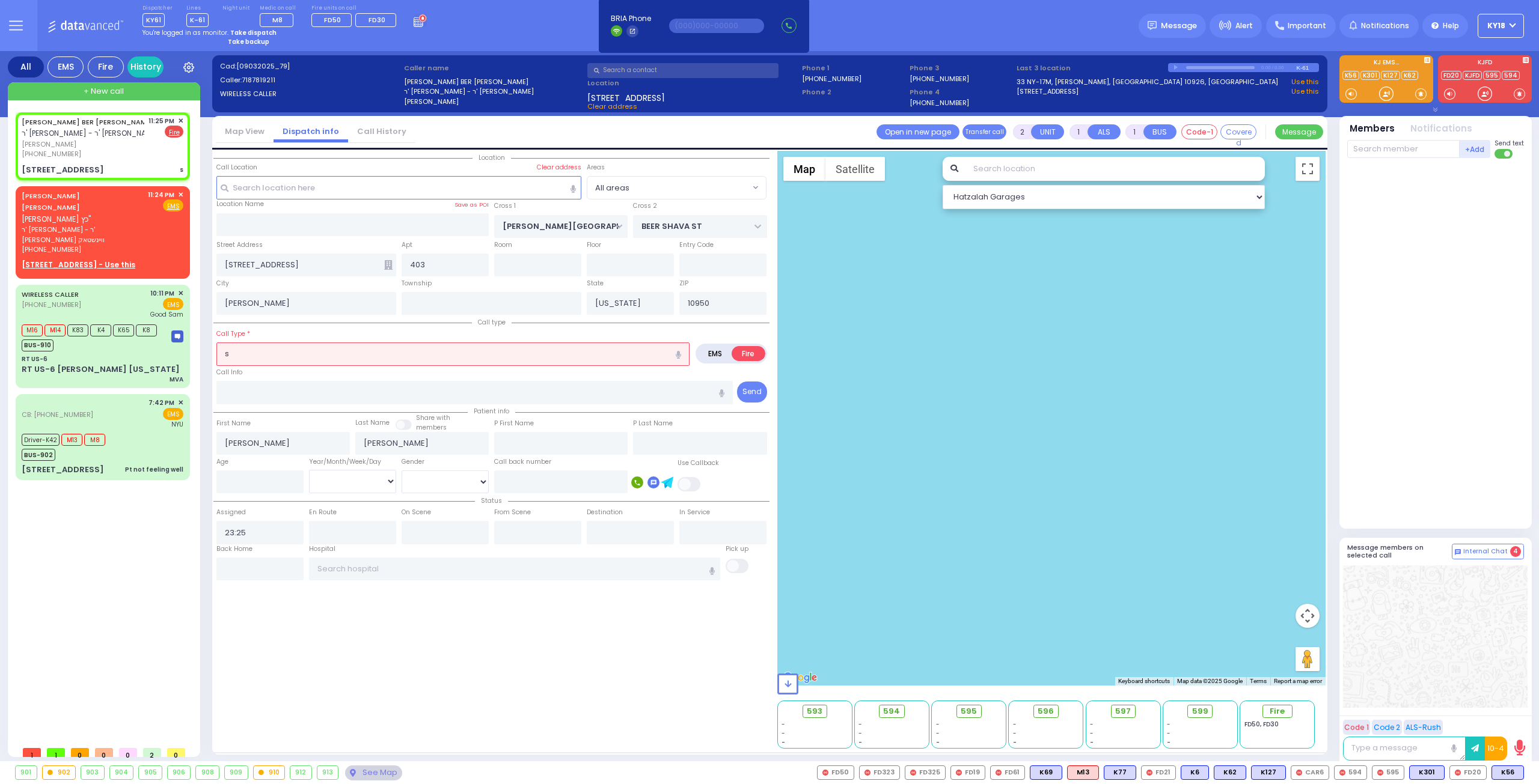
select select "Hatzalah Garages"
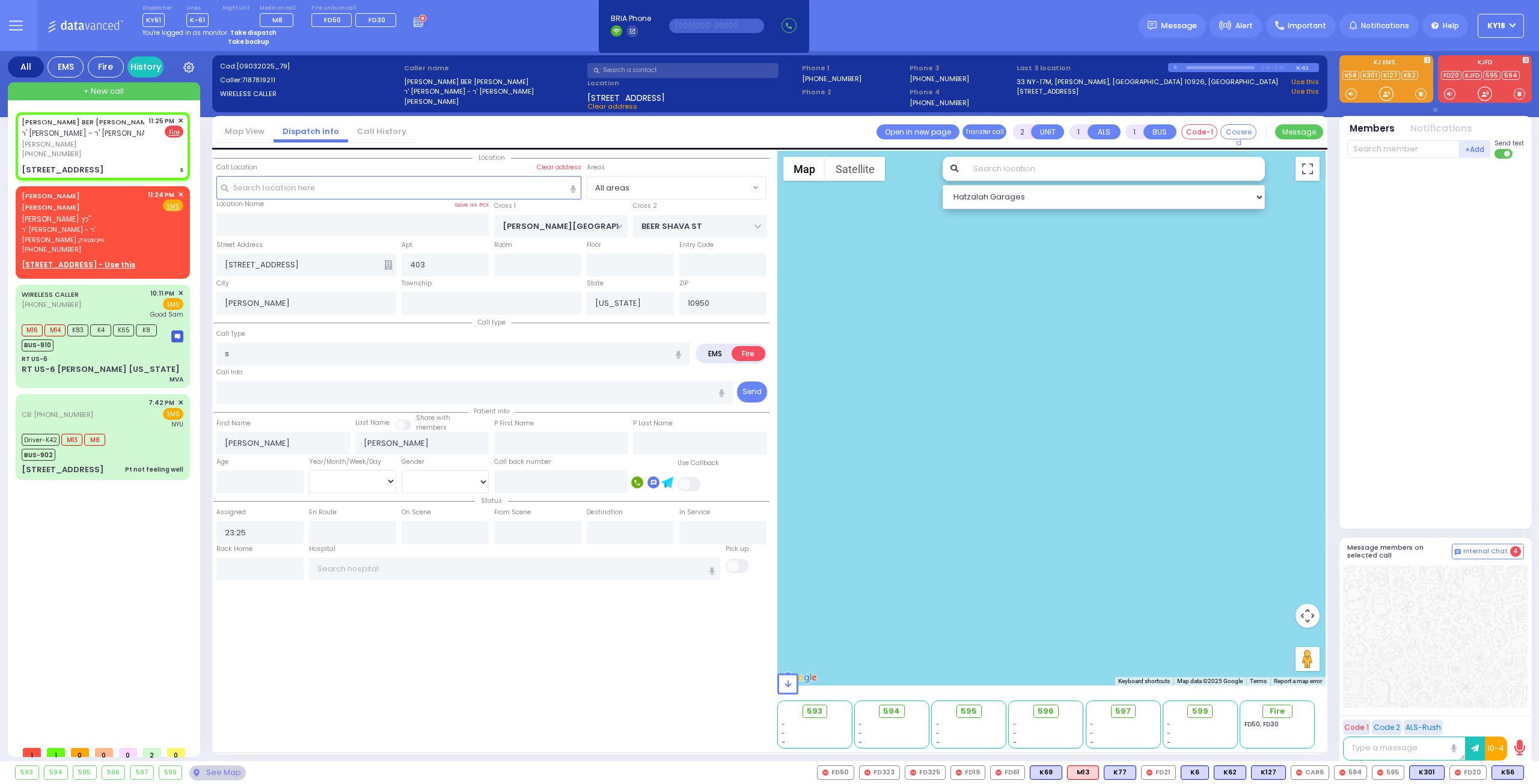
select select
type input "Smell Of Fire"
radio input "true"
select select
radio input "true"
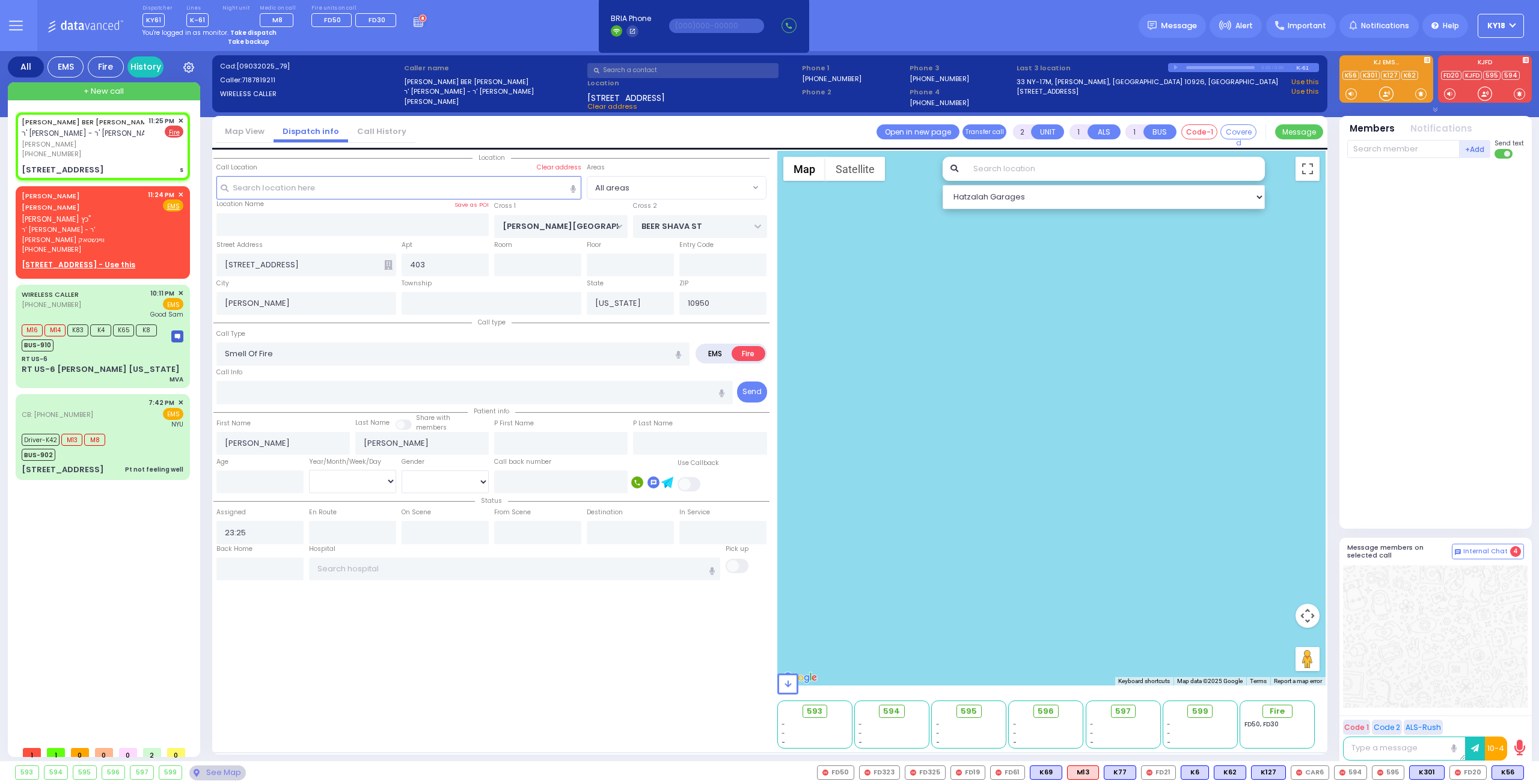
select select
